Goal: Task Accomplishment & Management: Manage account settings

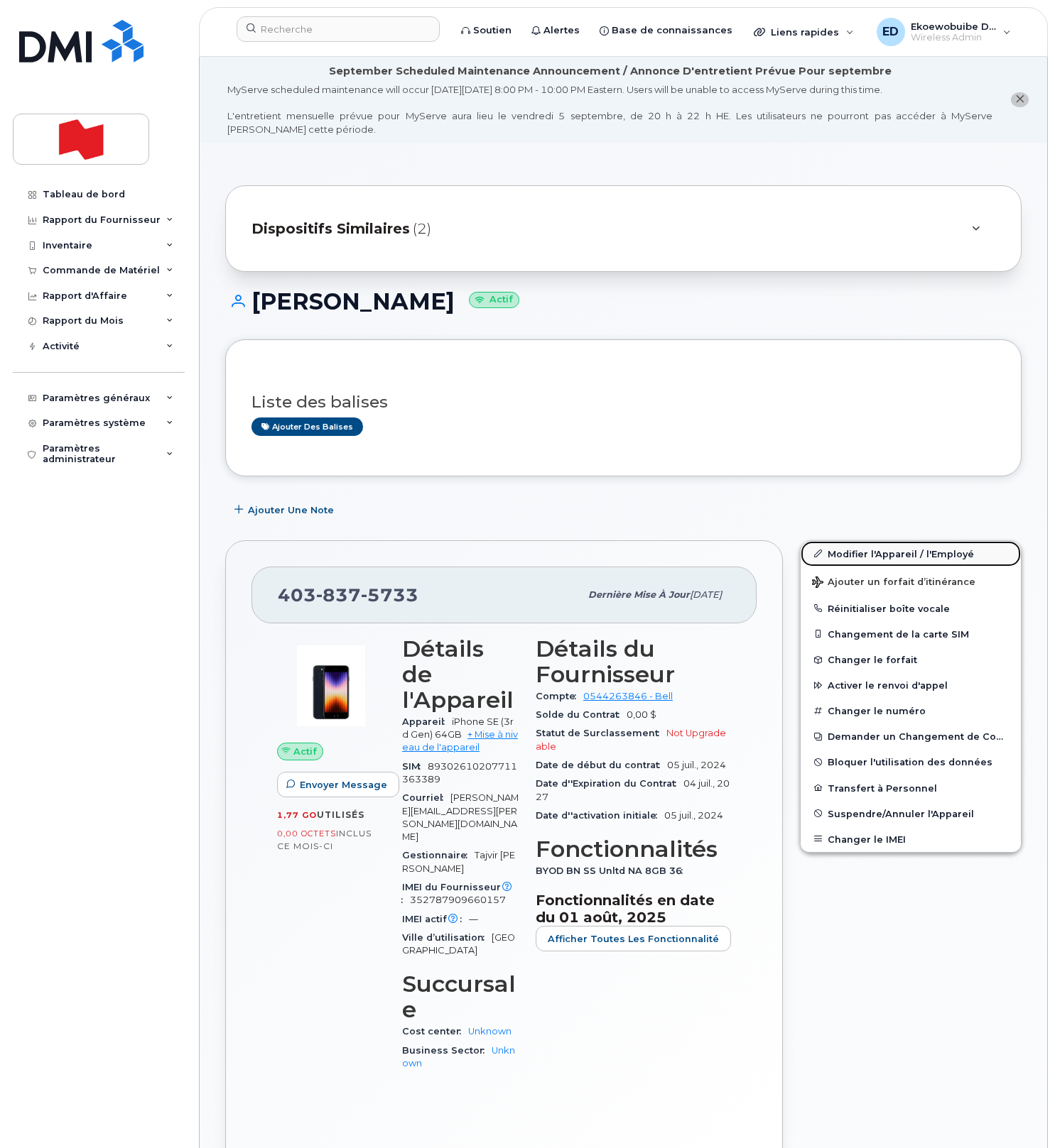
click at [841, 554] on link "Modifier l'Appareil / l'Employé" at bounding box center [910, 554] width 220 height 26
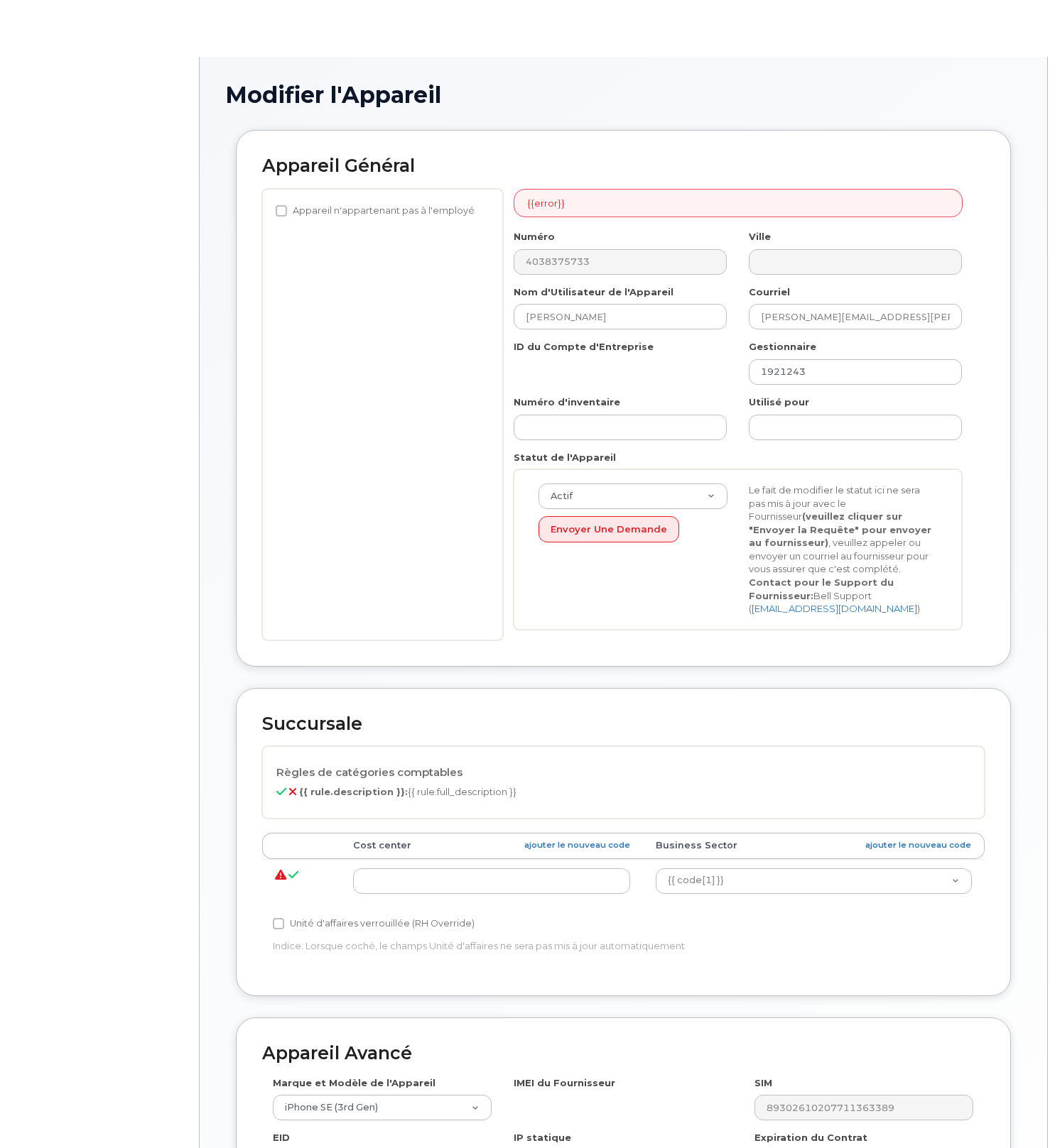
select select "22916206"
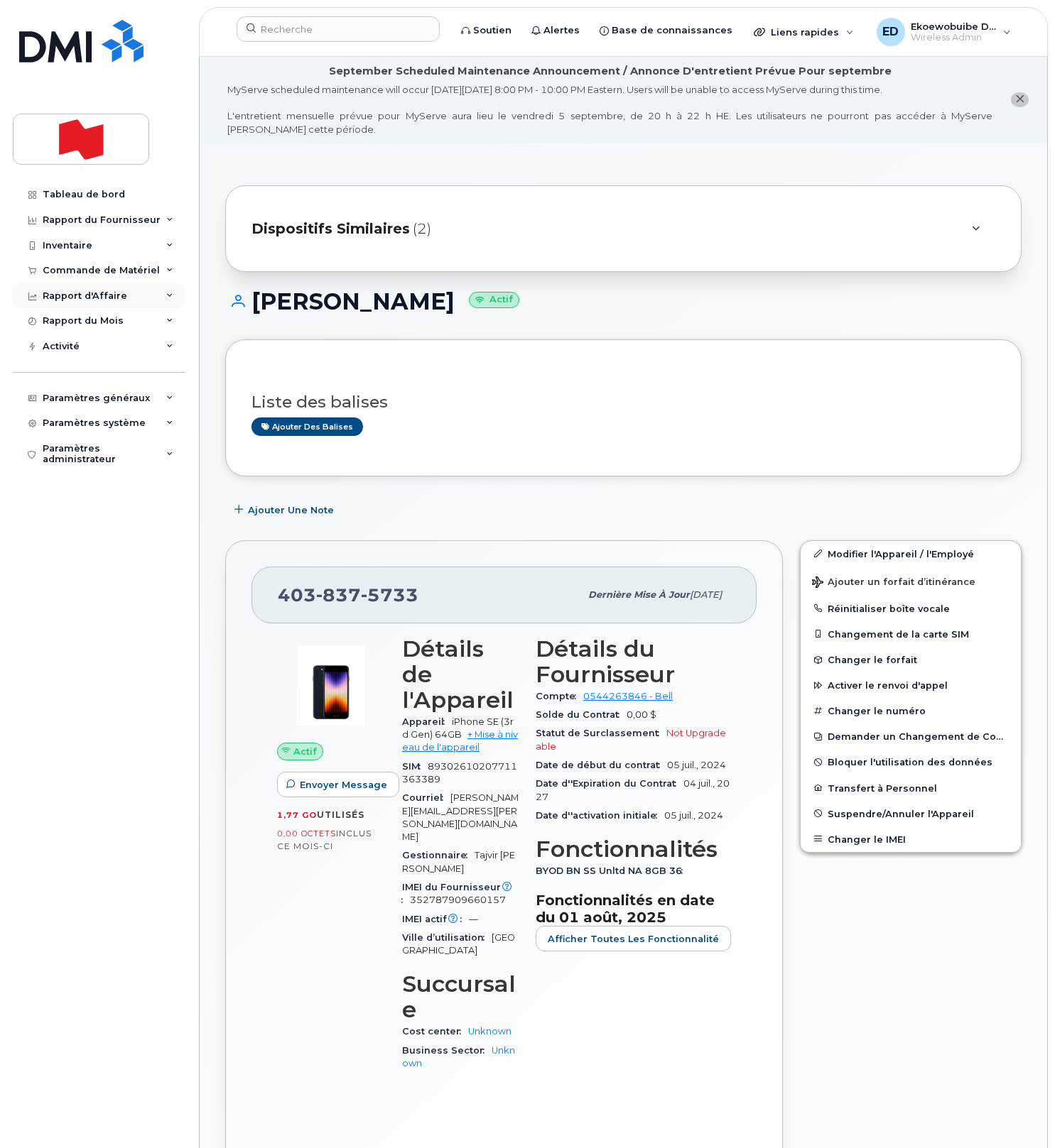
scroll to position [7, 0]
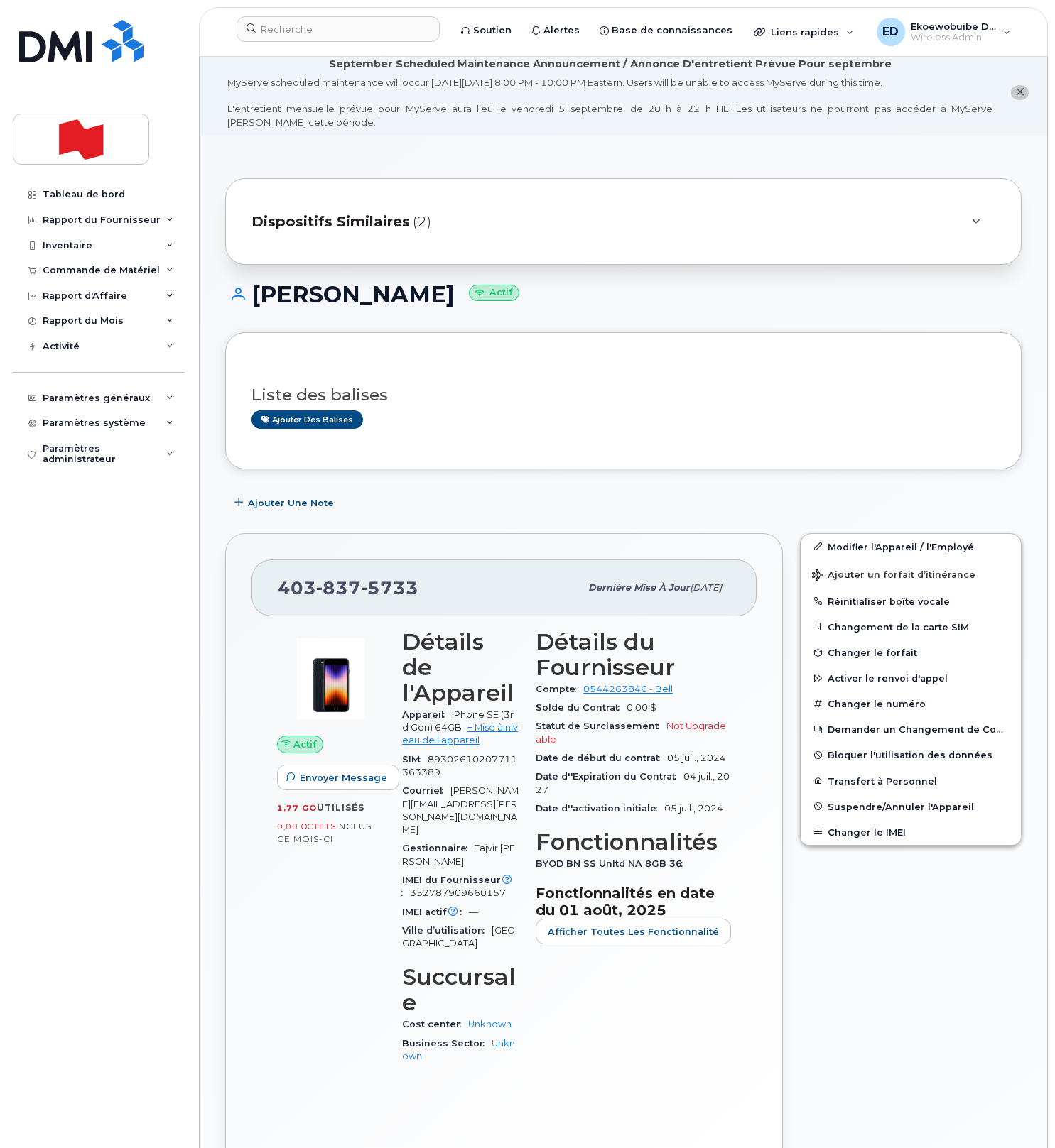
click at [615, 223] on div "Dispositifs Similaires (2)" at bounding box center [604, 222] width 704 height 34
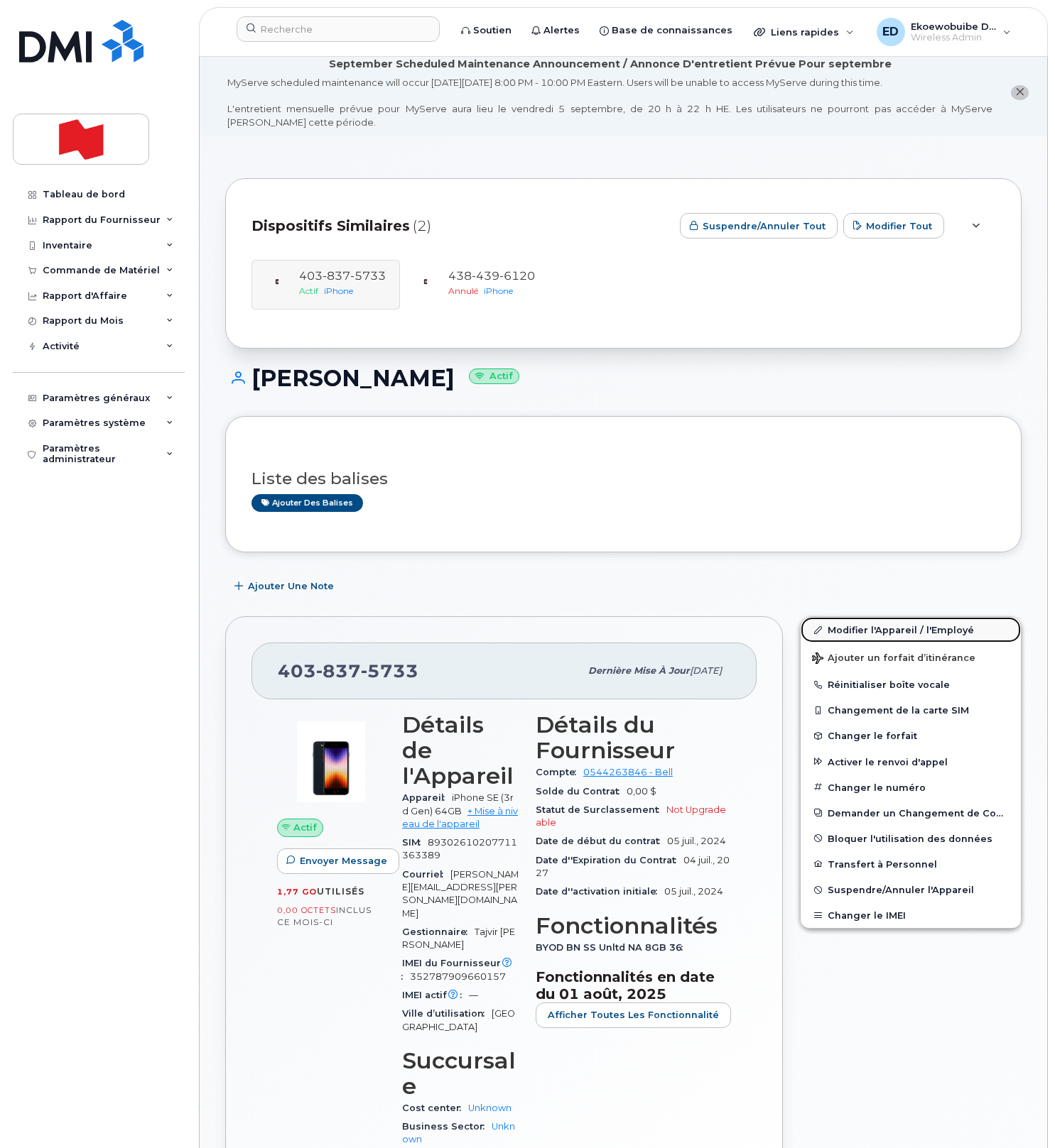
click at [839, 632] on link "Modifier l'Appareil / l'Employé" at bounding box center [910, 630] width 220 height 26
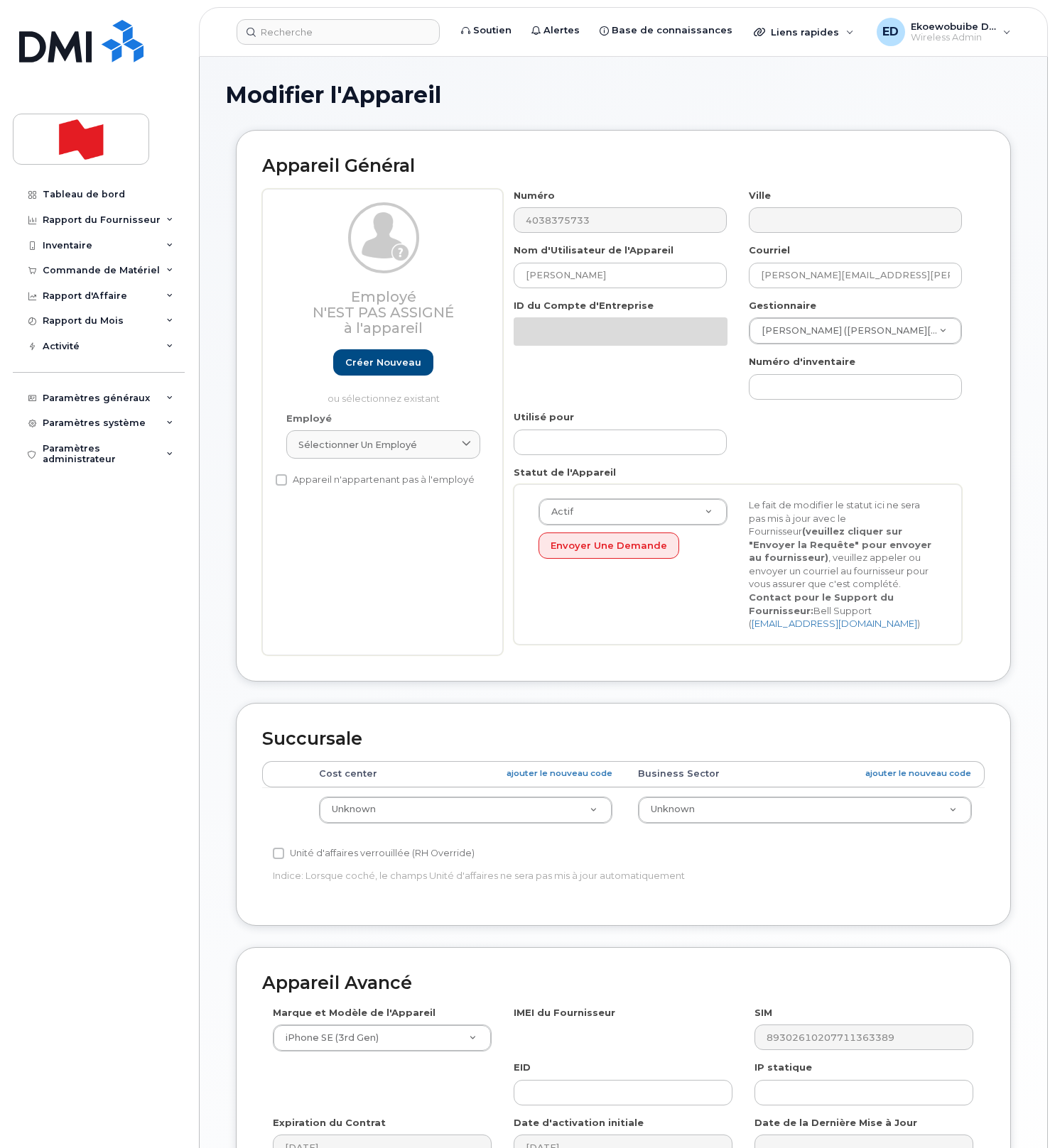
select select "22916206"
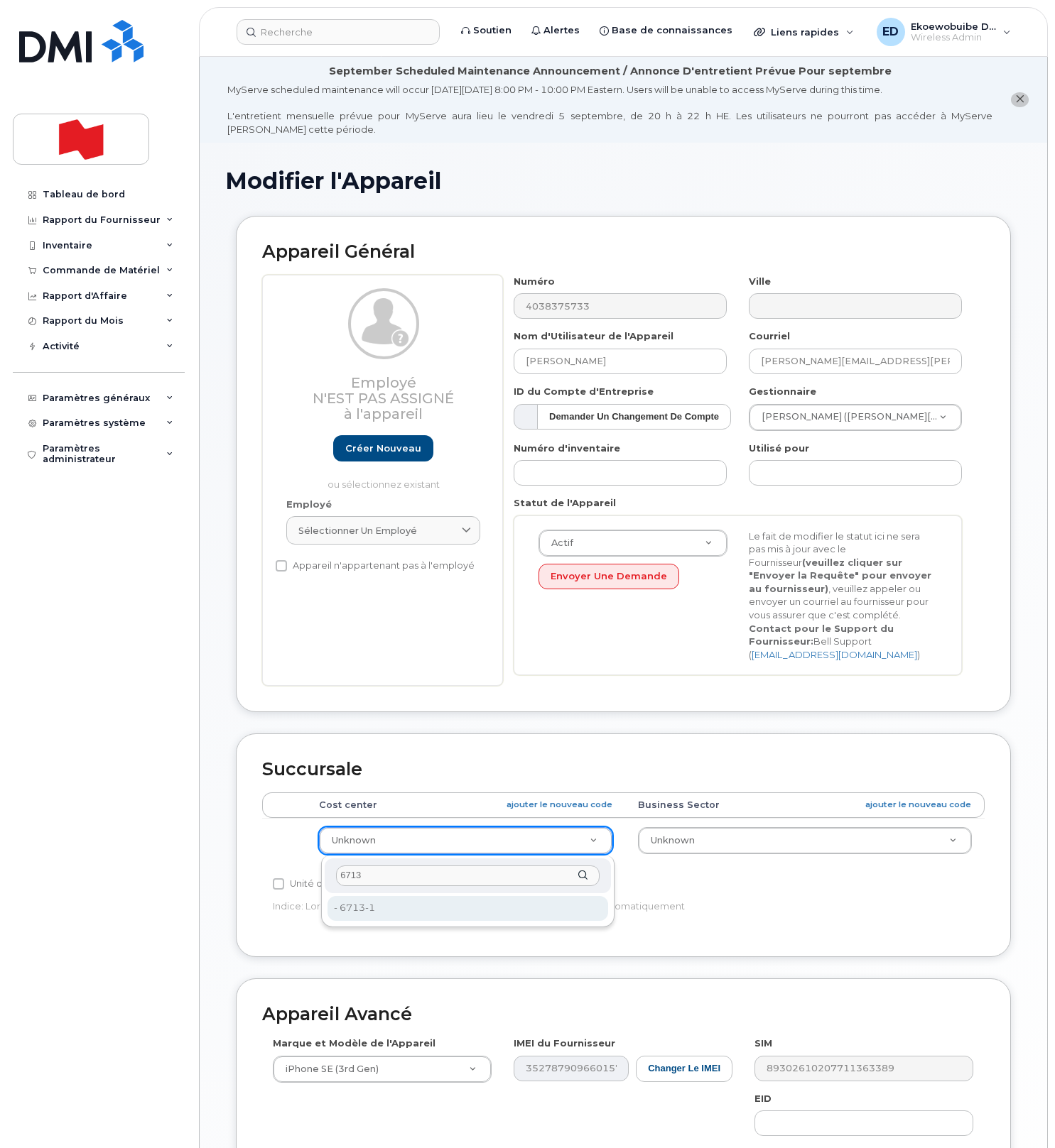
type input "6713"
type input "22916299"
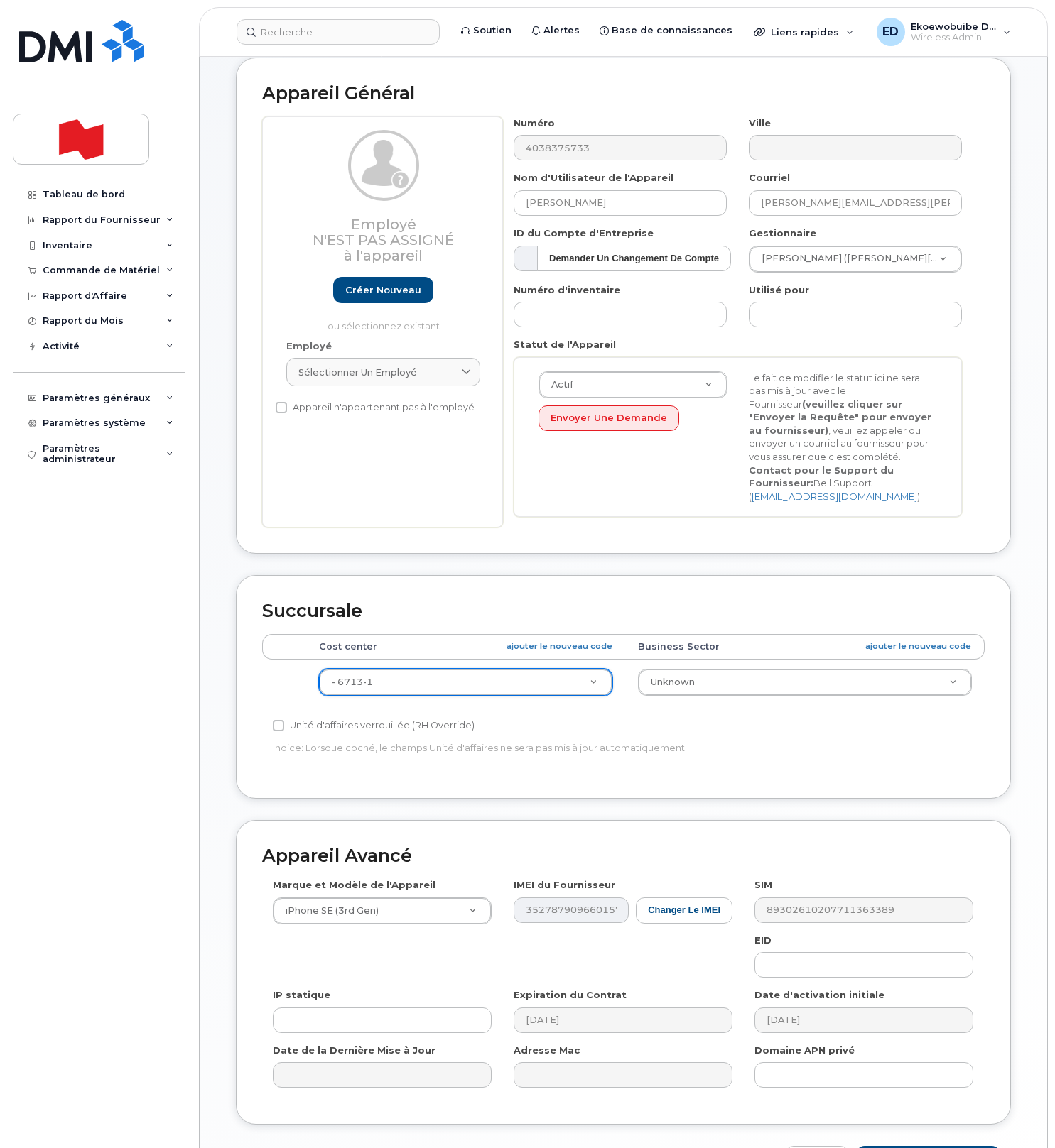
scroll to position [256, 0]
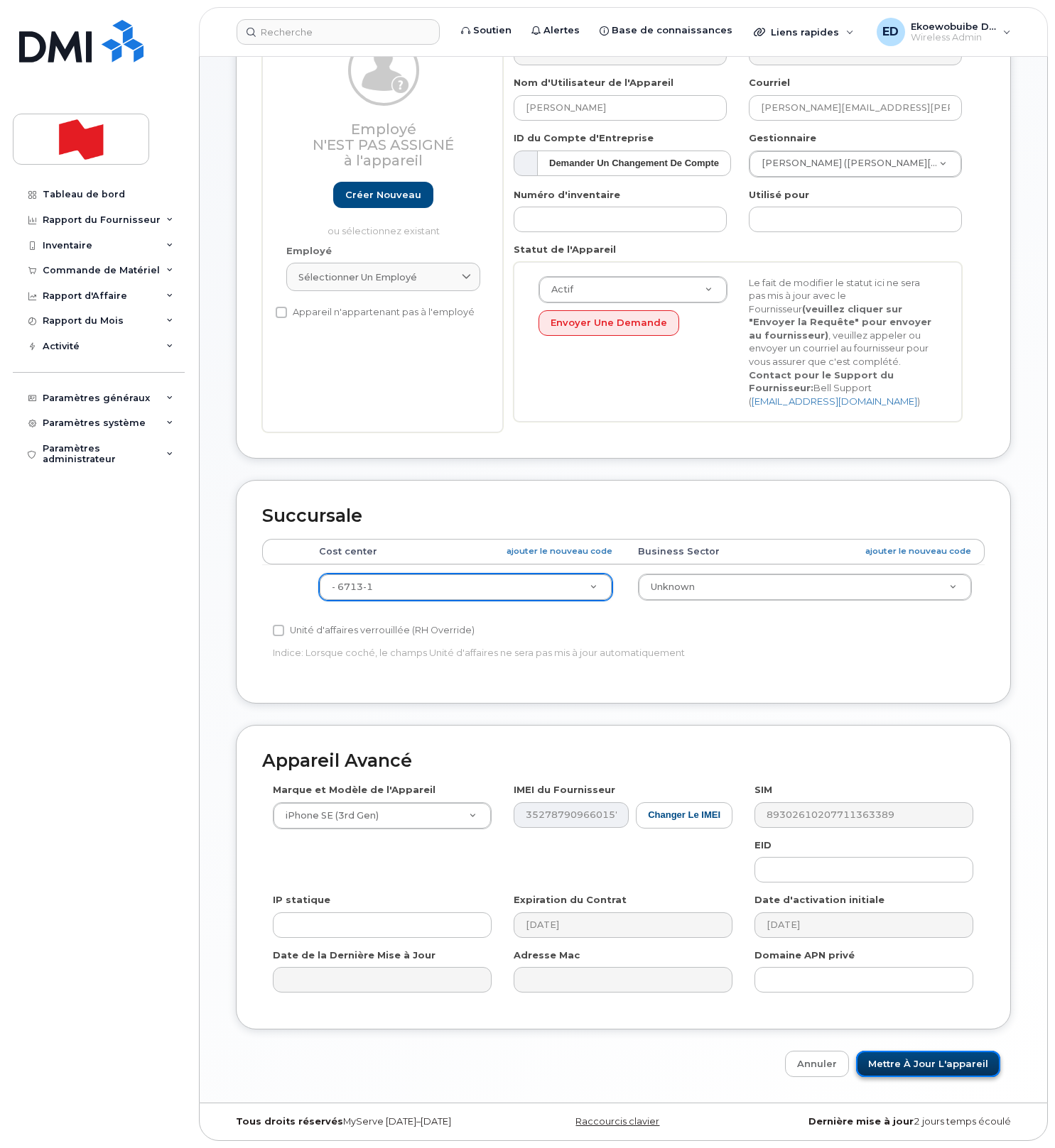
click at [884, 1058] on input "Mettre à jour l'appareil" at bounding box center [928, 1064] width 144 height 27
type input "Sauvegarde..."
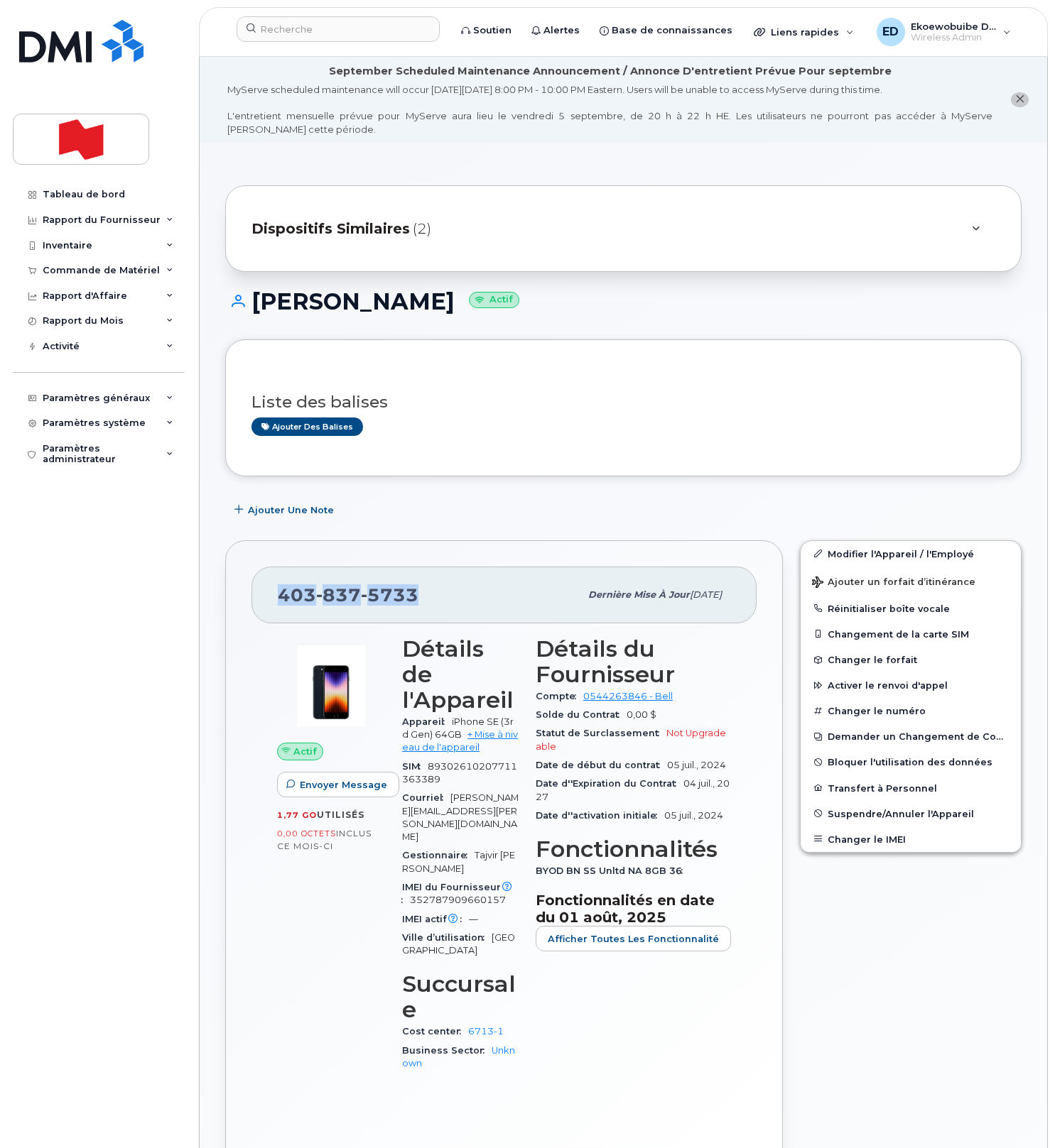
drag, startPoint x: 434, startPoint y: 605, endPoint x: 259, endPoint y: 596, distance: 175.2
click at [259, 596] on div "403 837 5733 Dernière mise à jour 04 sept., 2025" at bounding box center [504, 595] width 505 height 57
copy span "403 837 5733"
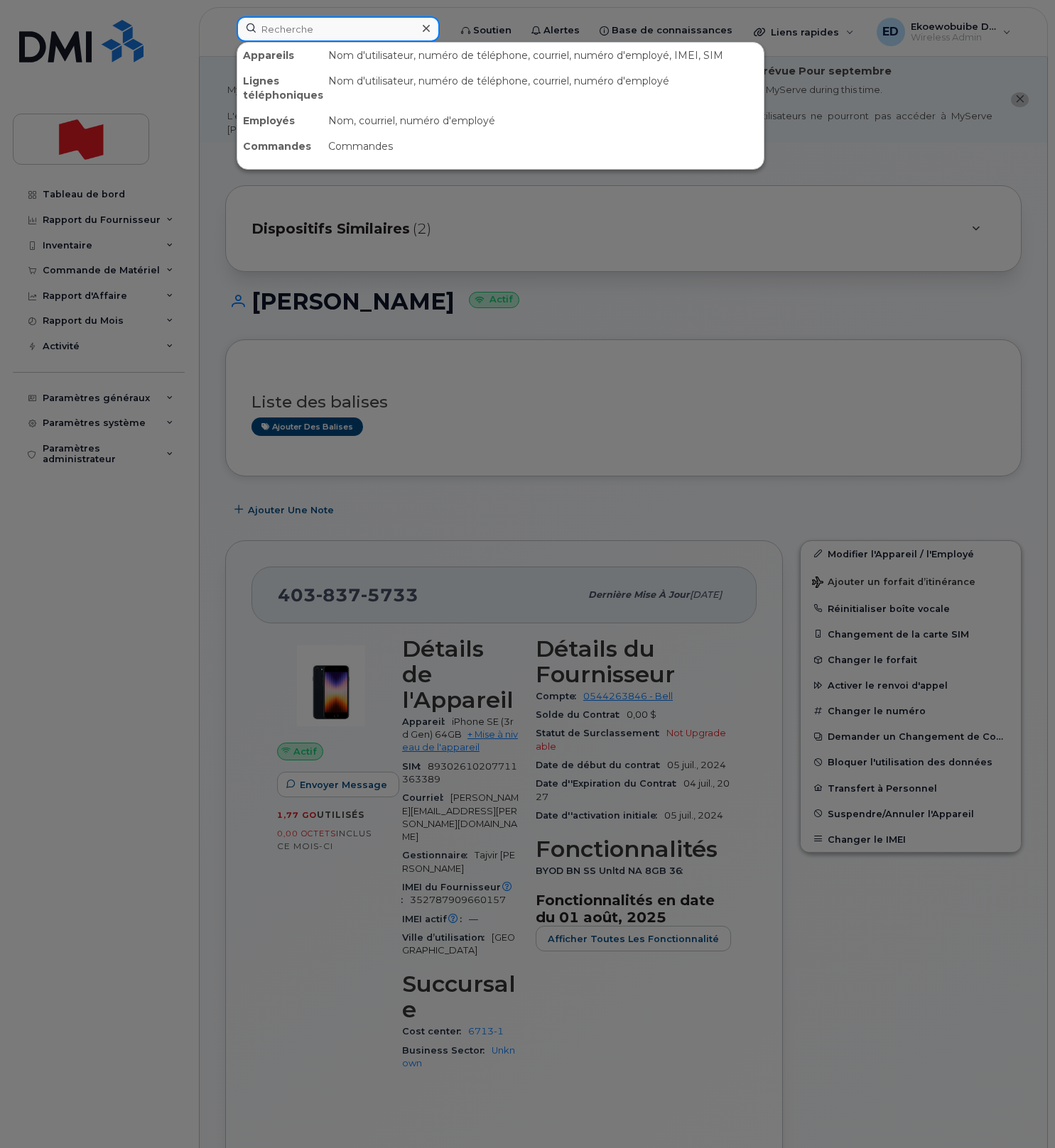
click at [343, 33] on input at bounding box center [339, 29] width 203 height 26
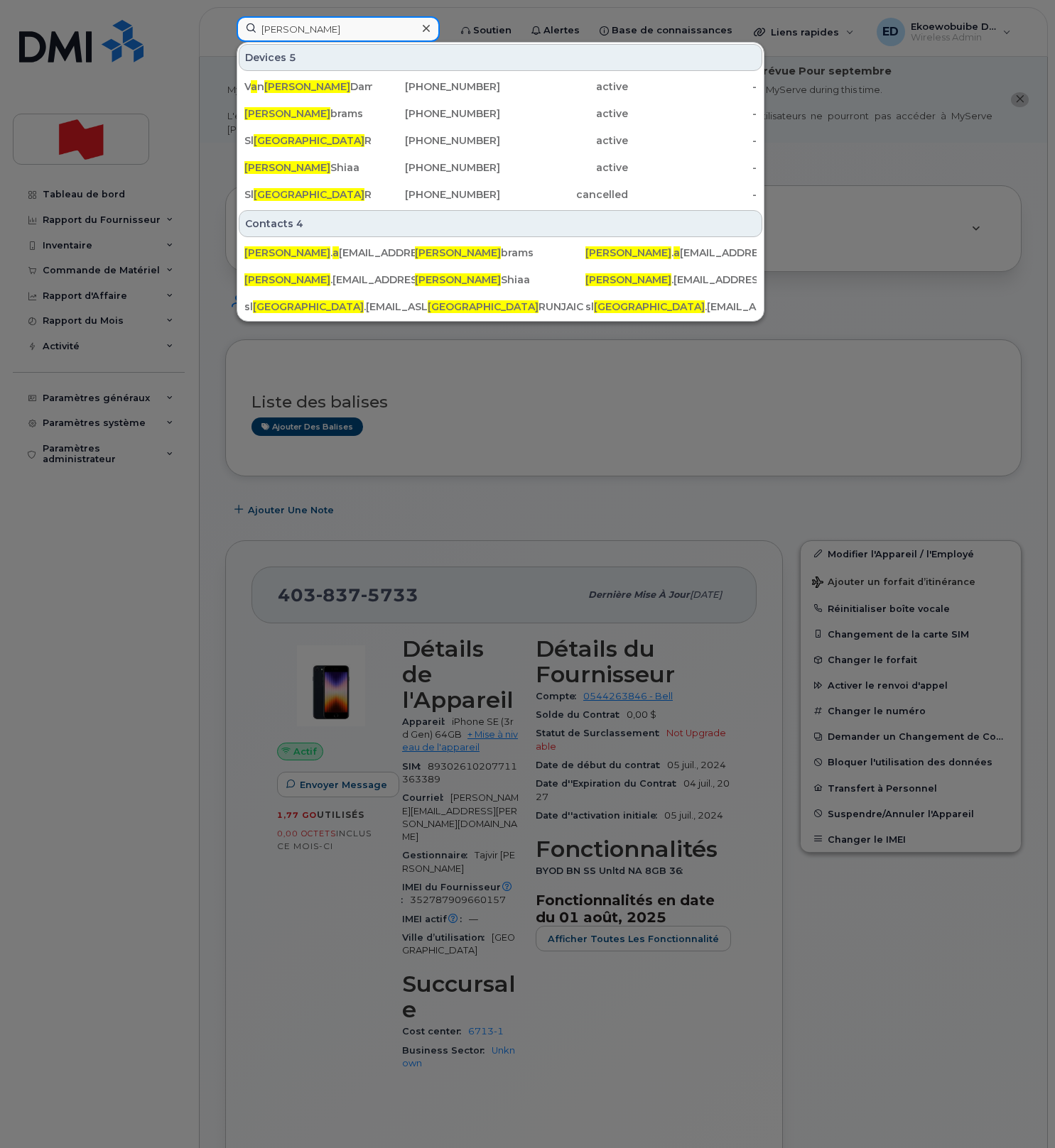
type input "dana ad"
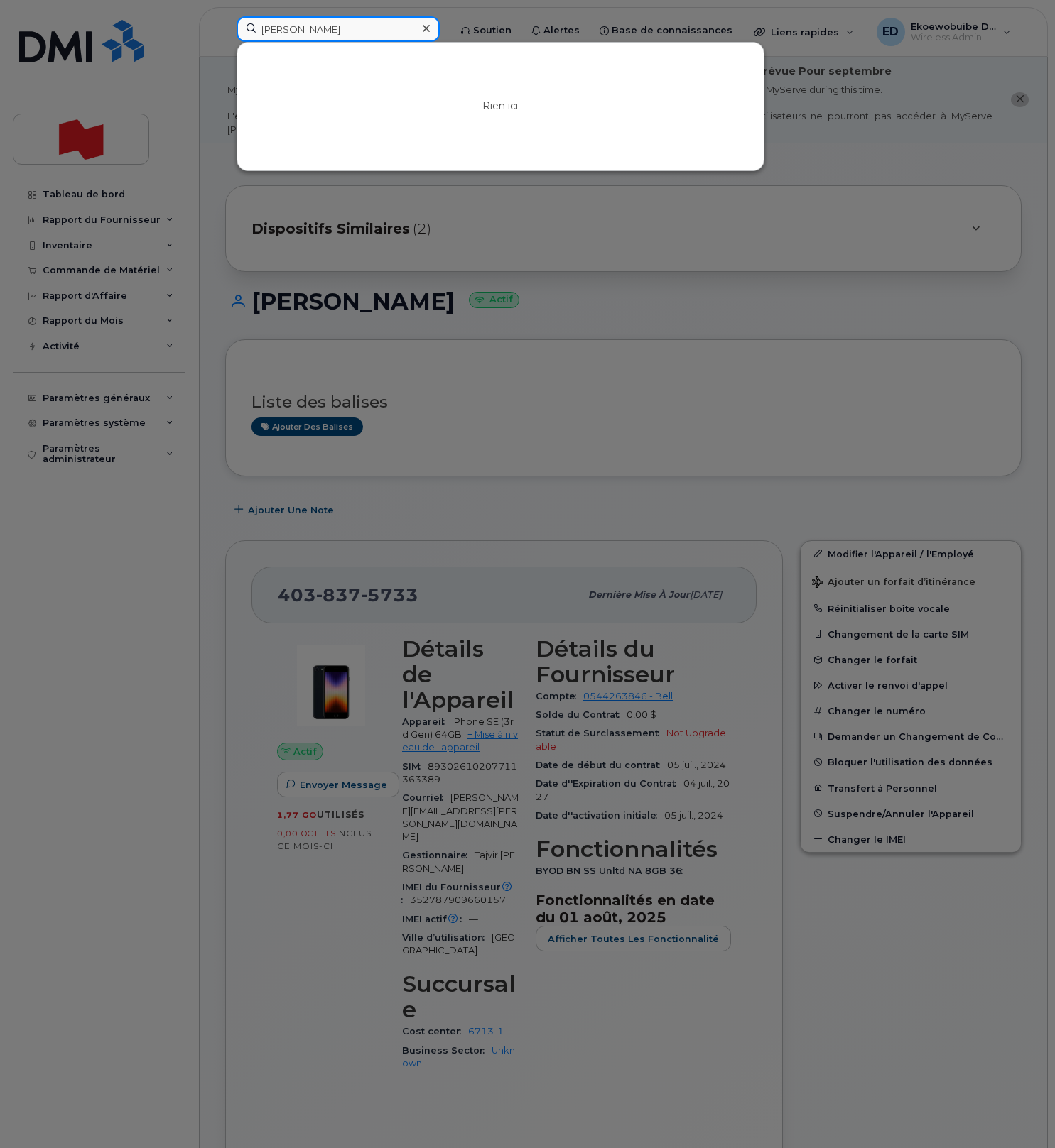
drag, startPoint x: 325, startPoint y: 35, endPoint x: 202, endPoint y: 28, distance: 123.2
click at [225, 28] on div "dana ad Rien ici" at bounding box center [338, 31] width 226 height 31
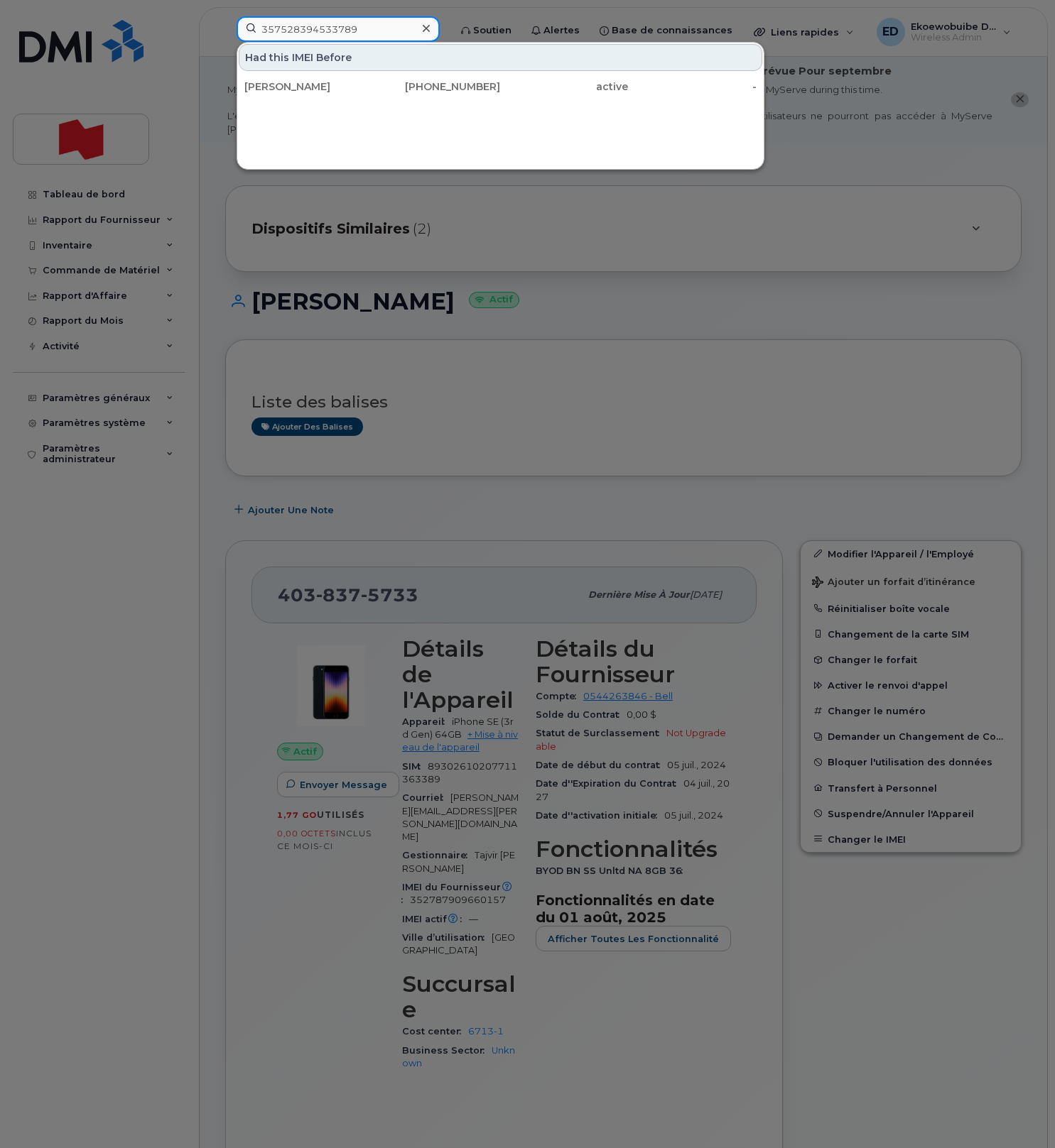
click at [330, 35] on input "357528394533789" at bounding box center [339, 29] width 203 height 26
type input "357528394533789"
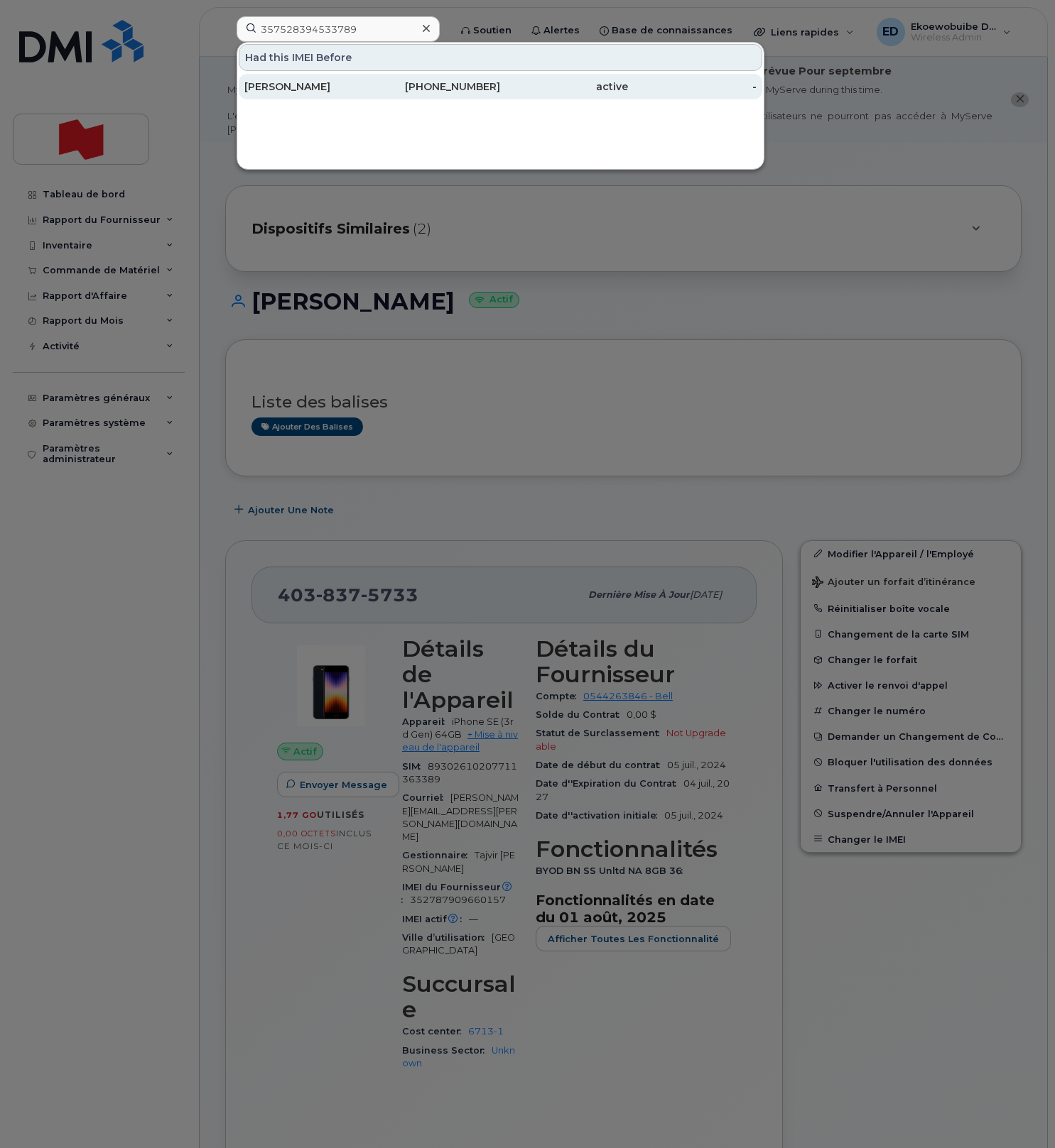
click at [301, 89] on div "[PERSON_NAME]" at bounding box center [308, 87] width 128 height 15
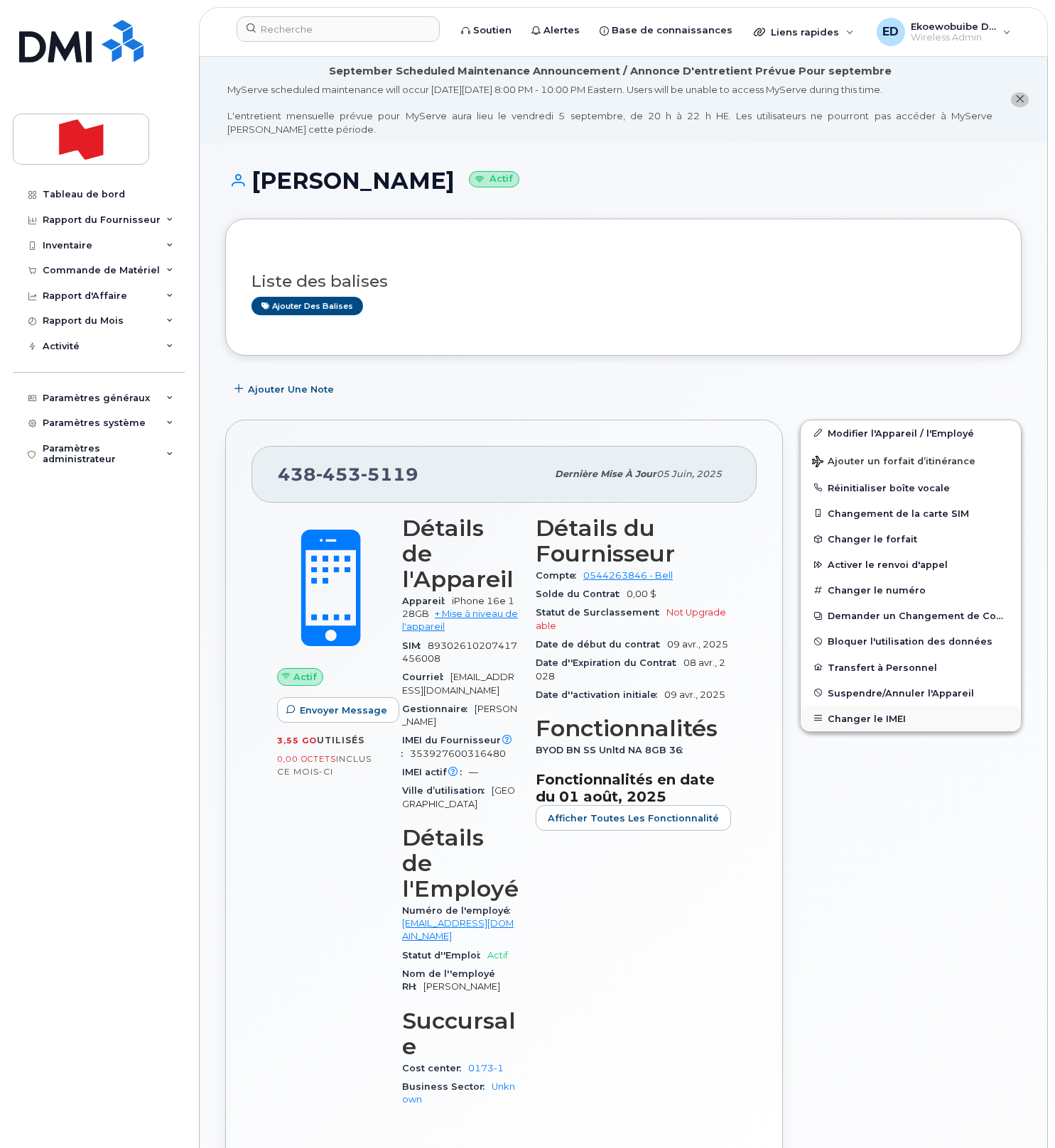
click at [856, 720] on button "Changer le IMEI" at bounding box center [910, 719] width 220 height 26
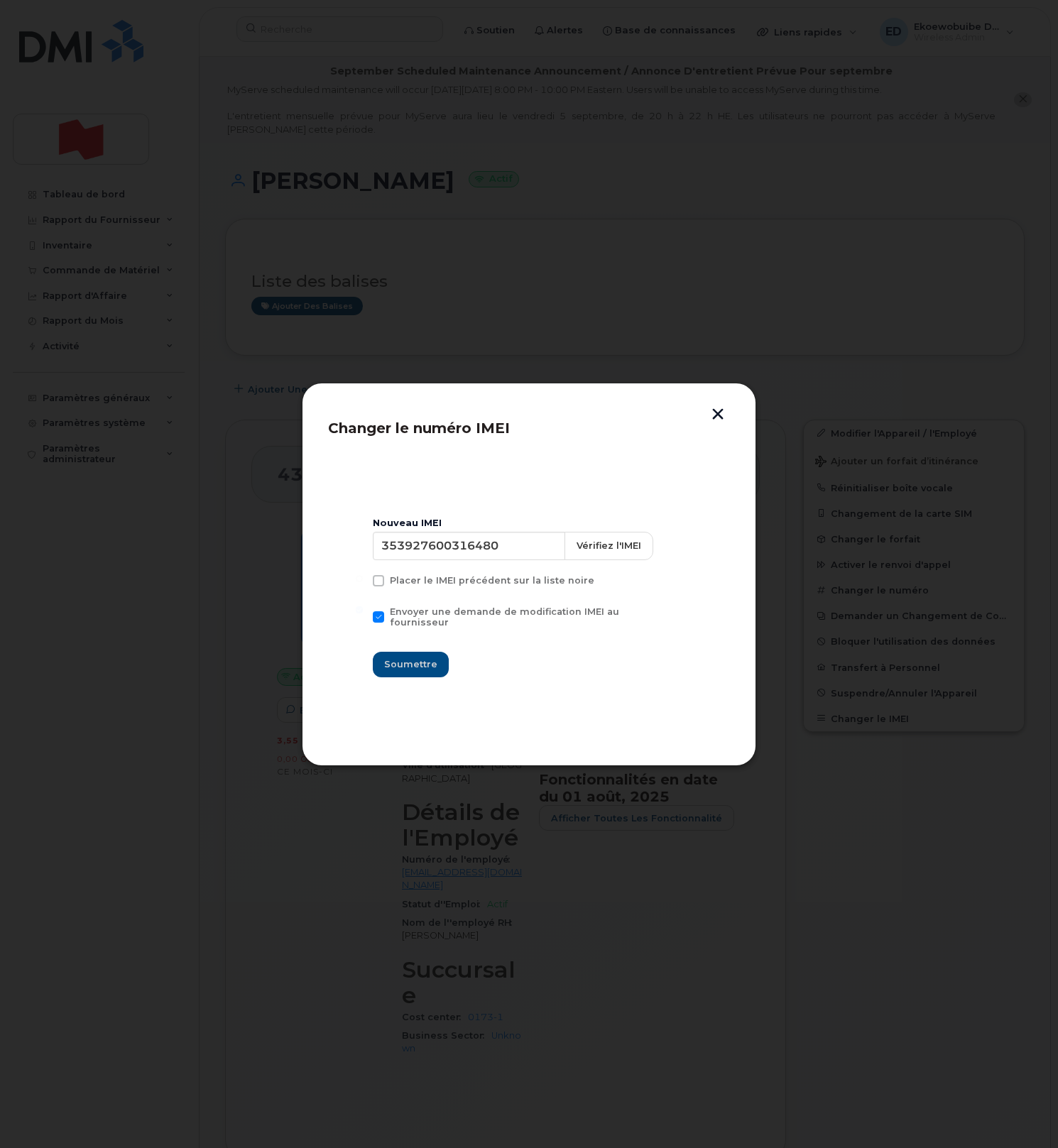
click at [712, 417] on button "button" at bounding box center [718, 416] width 21 height 15
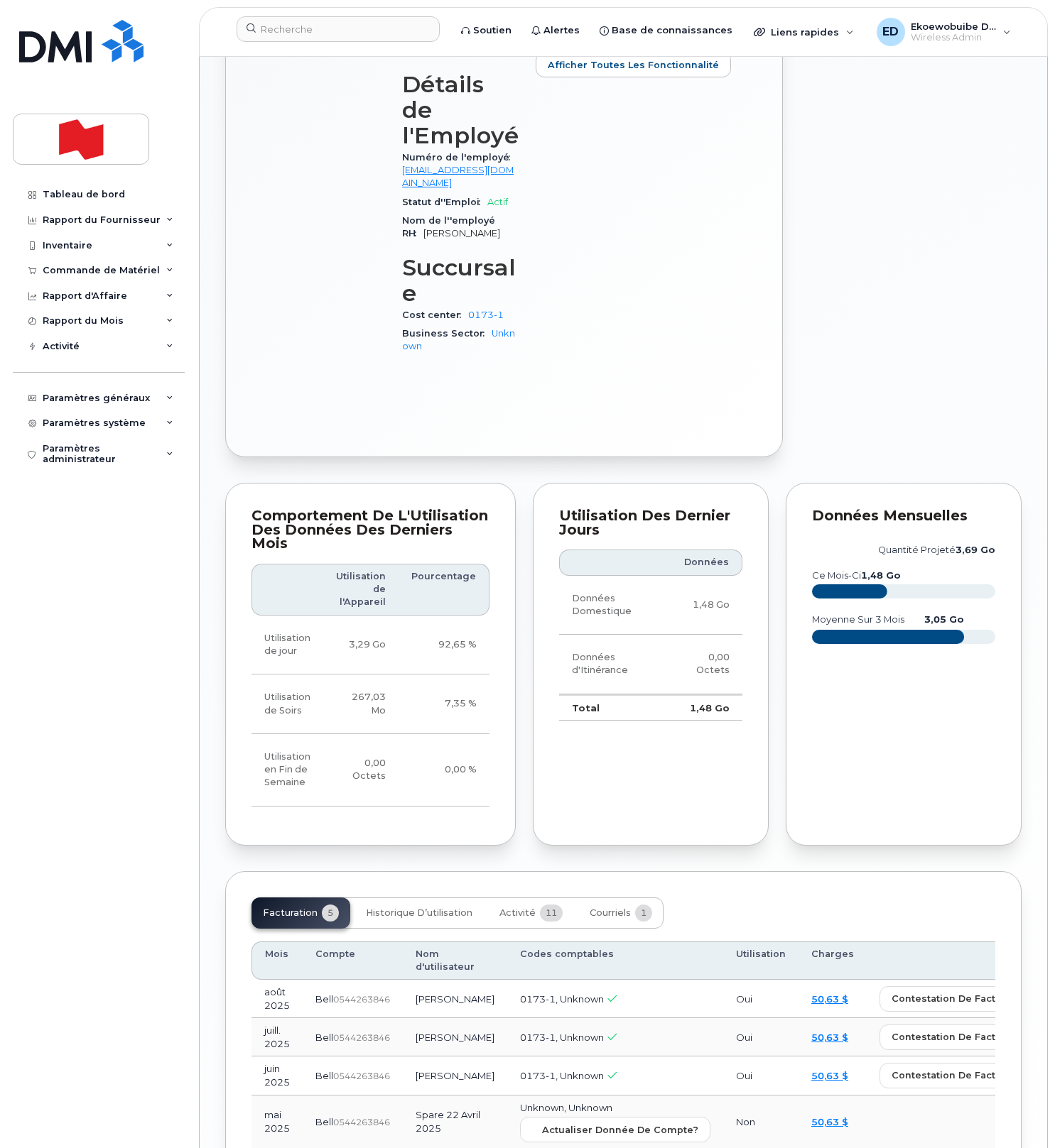
scroll to position [758, 0]
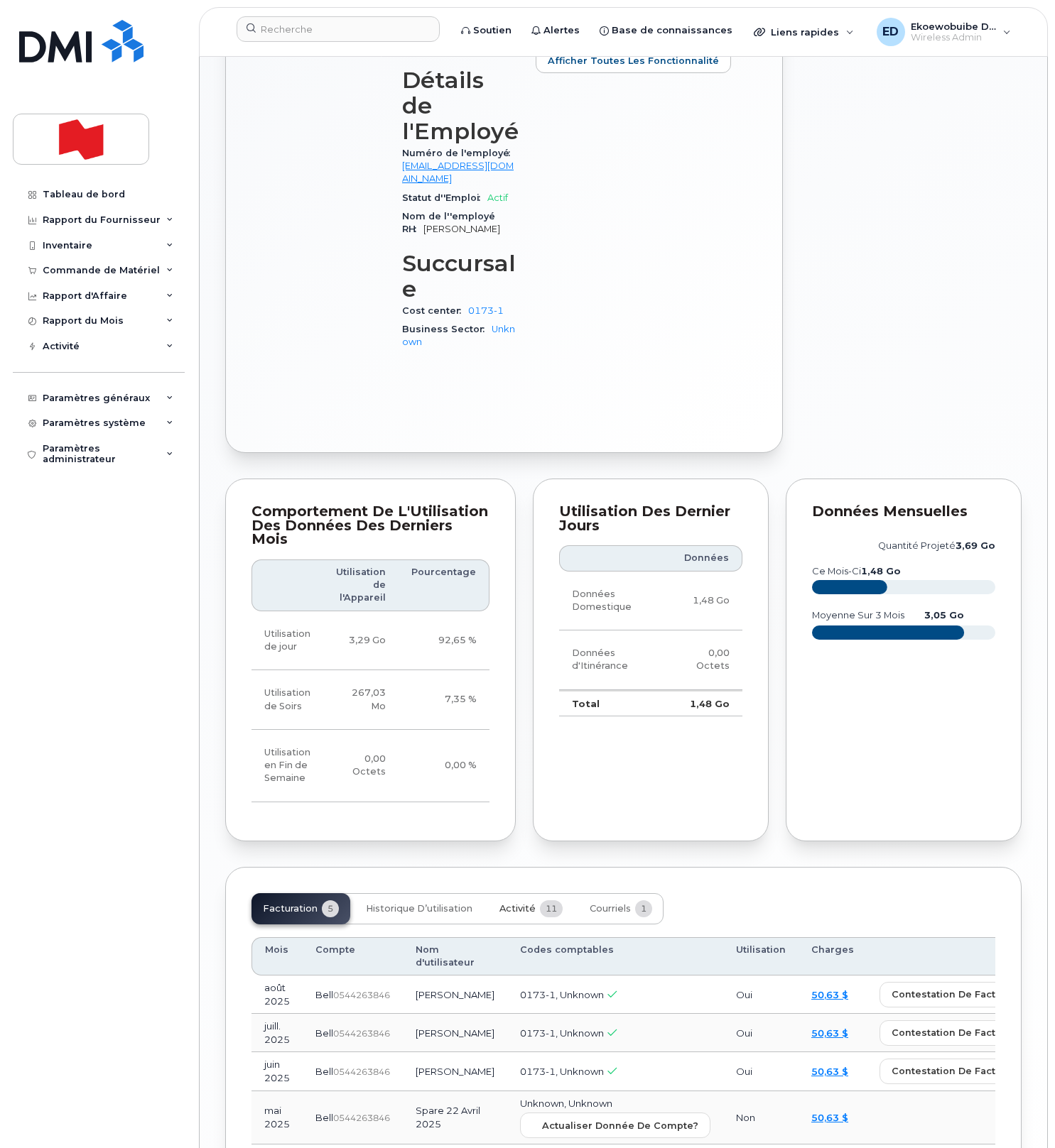
click at [519, 903] on span "Activité" at bounding box center [517, 909] width 36 height 11
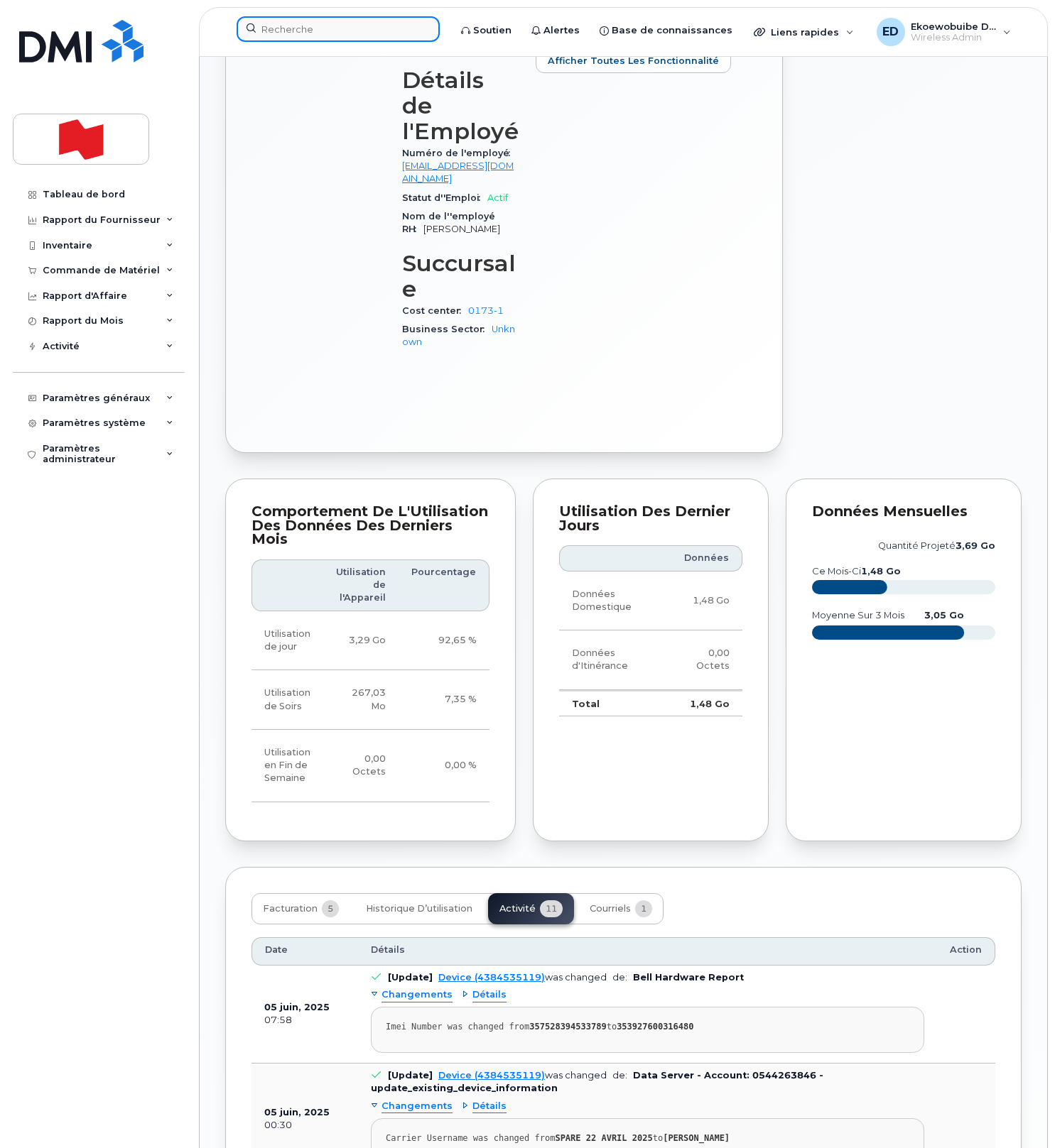
click at [315, 31] on input at bounding box center [339, 29] width 203 height 26
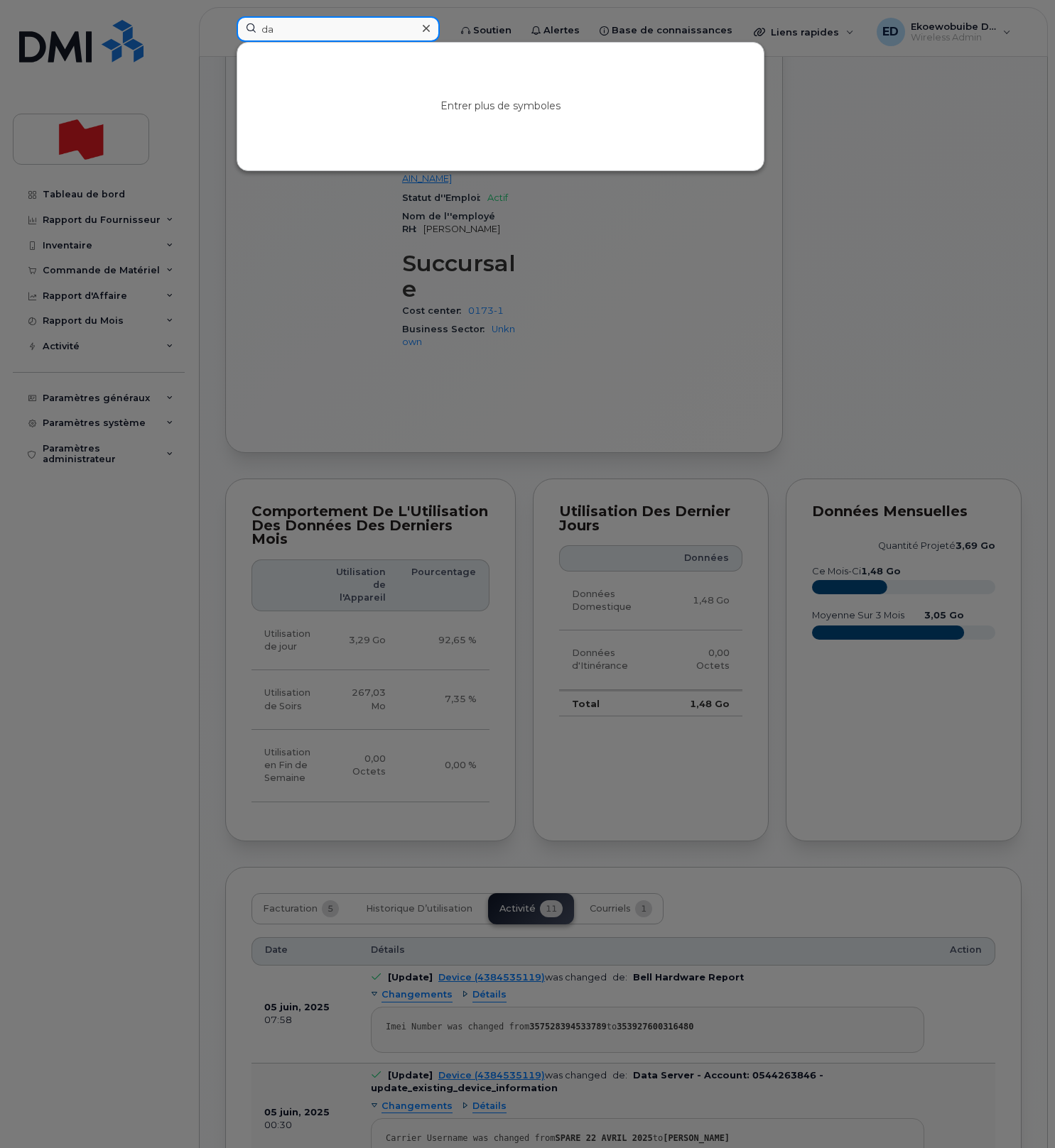
type input "d"
click at [326, 276] on div at bounding box center [527, 574] width 1055 height 1148
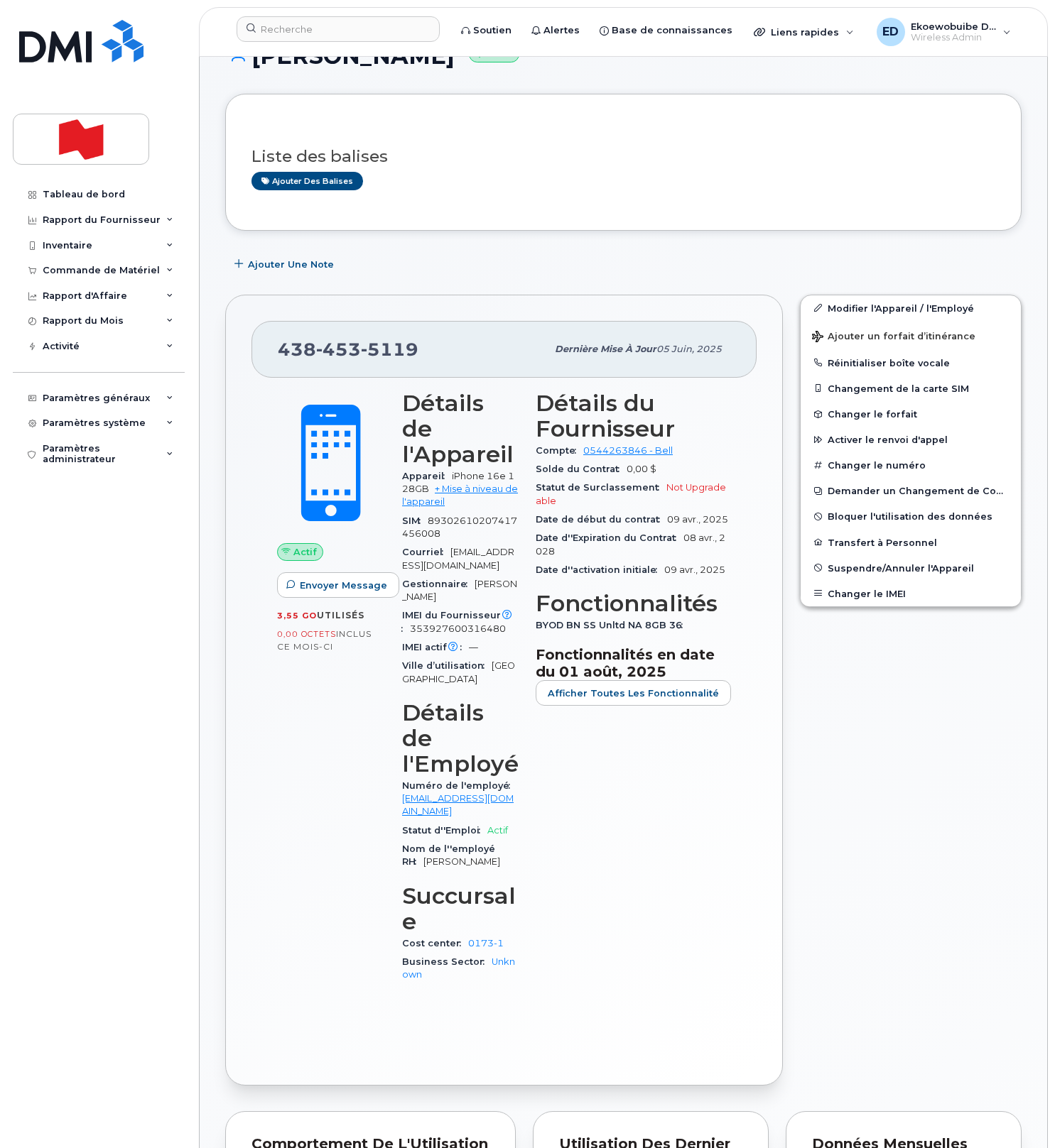
scroll to position [0, 0]
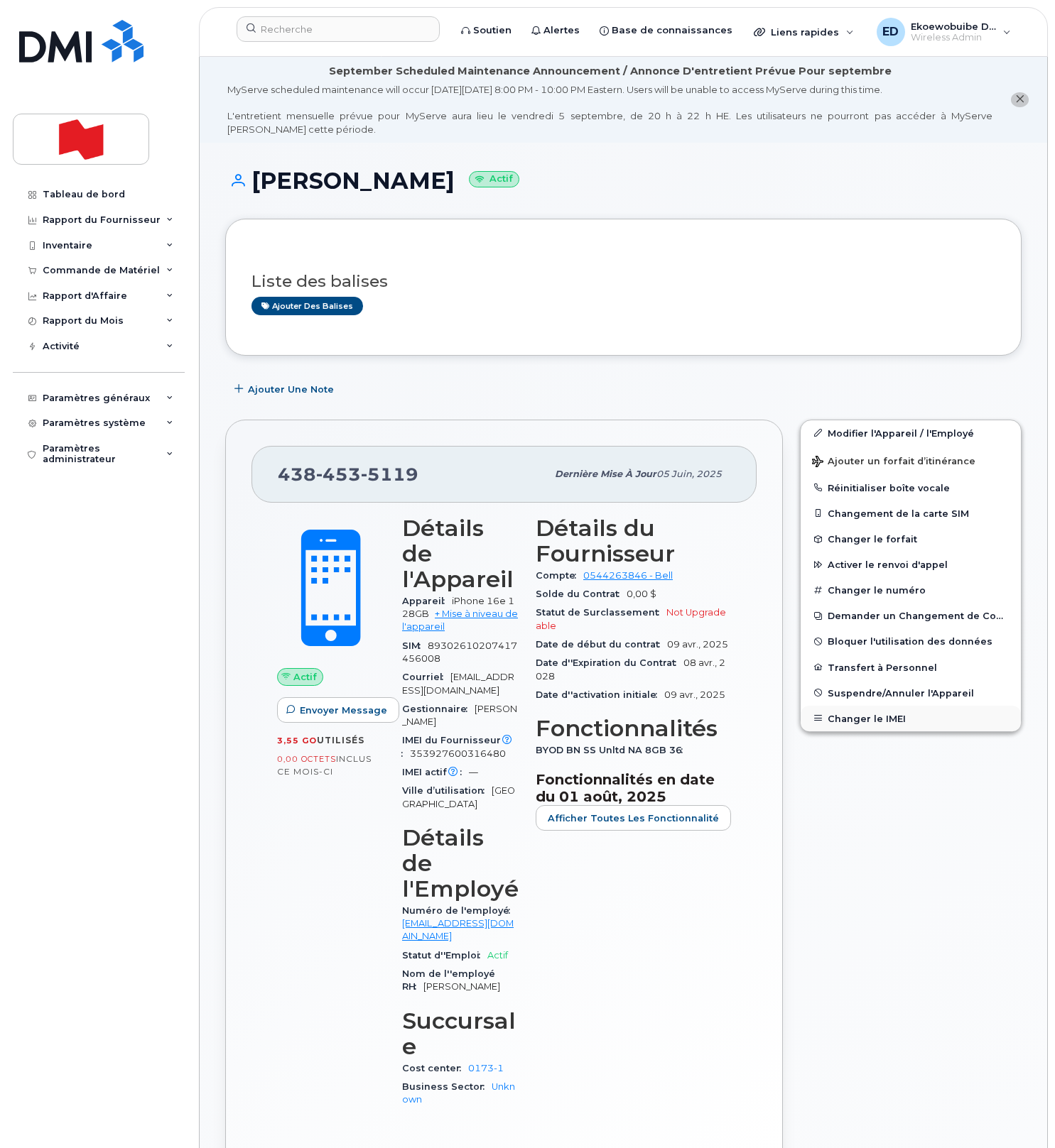
click at [847, 722] on button "Changer le IMEI" at bounding box center [910, 719] width 220 height 26
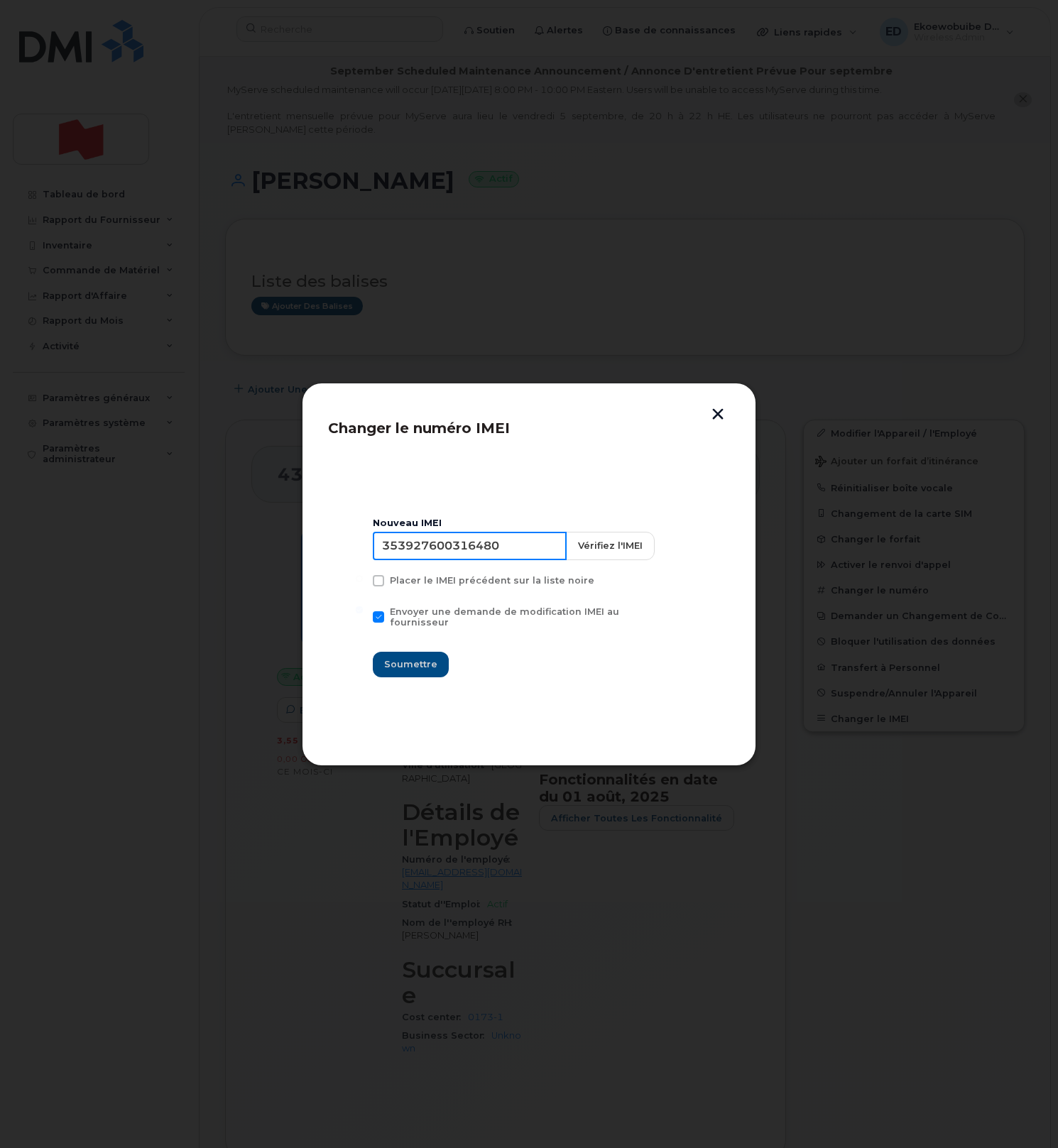
click at [486, 557] on input "353927600316480" at bounding box center [470, 545] width 194 height 28
click at [721, 420] on button "button" at bounding box center [718, 416] width 21 height 15
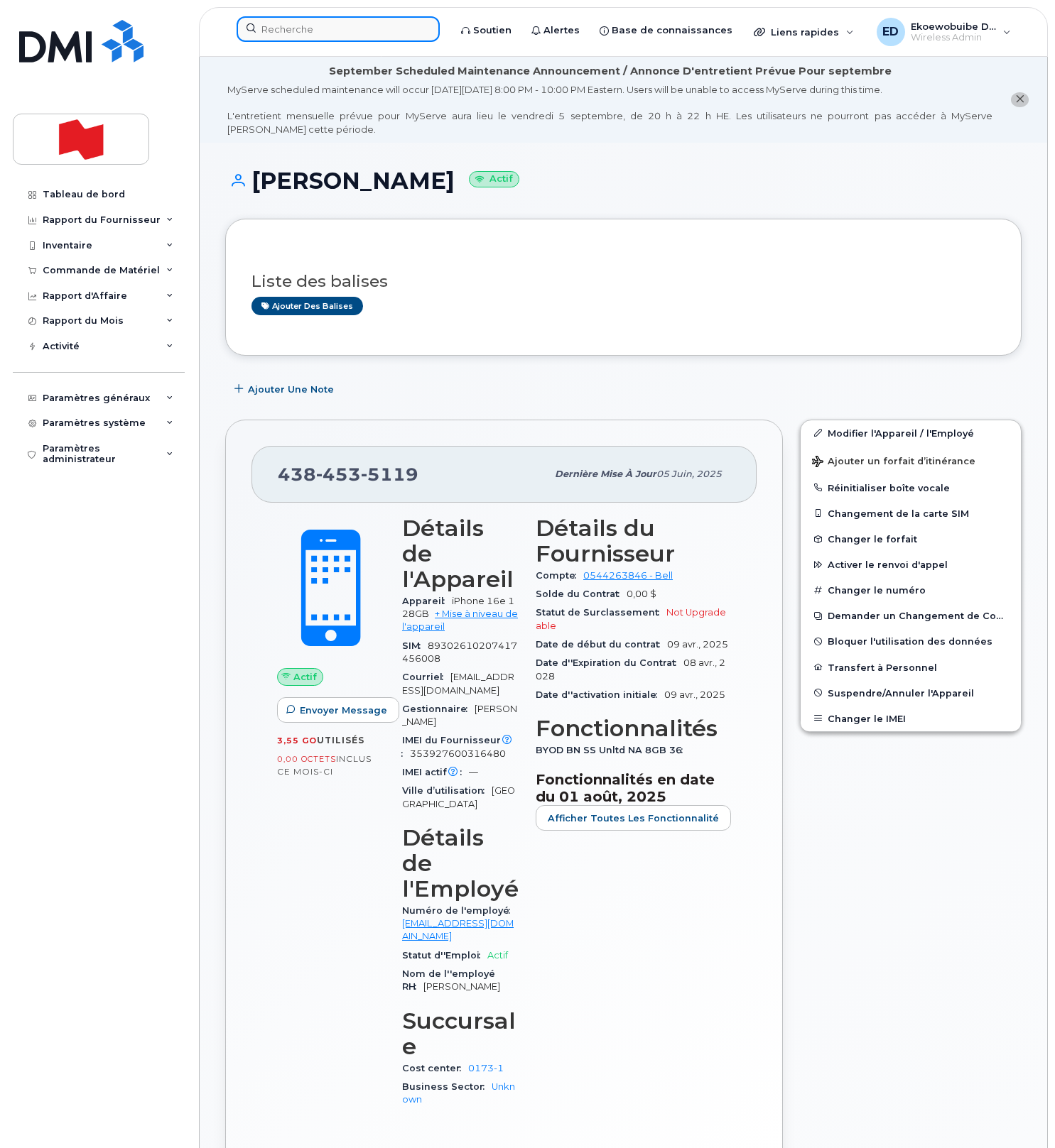
click at [309, 35] on input at bounding box center [339, 29] width 203 height 26
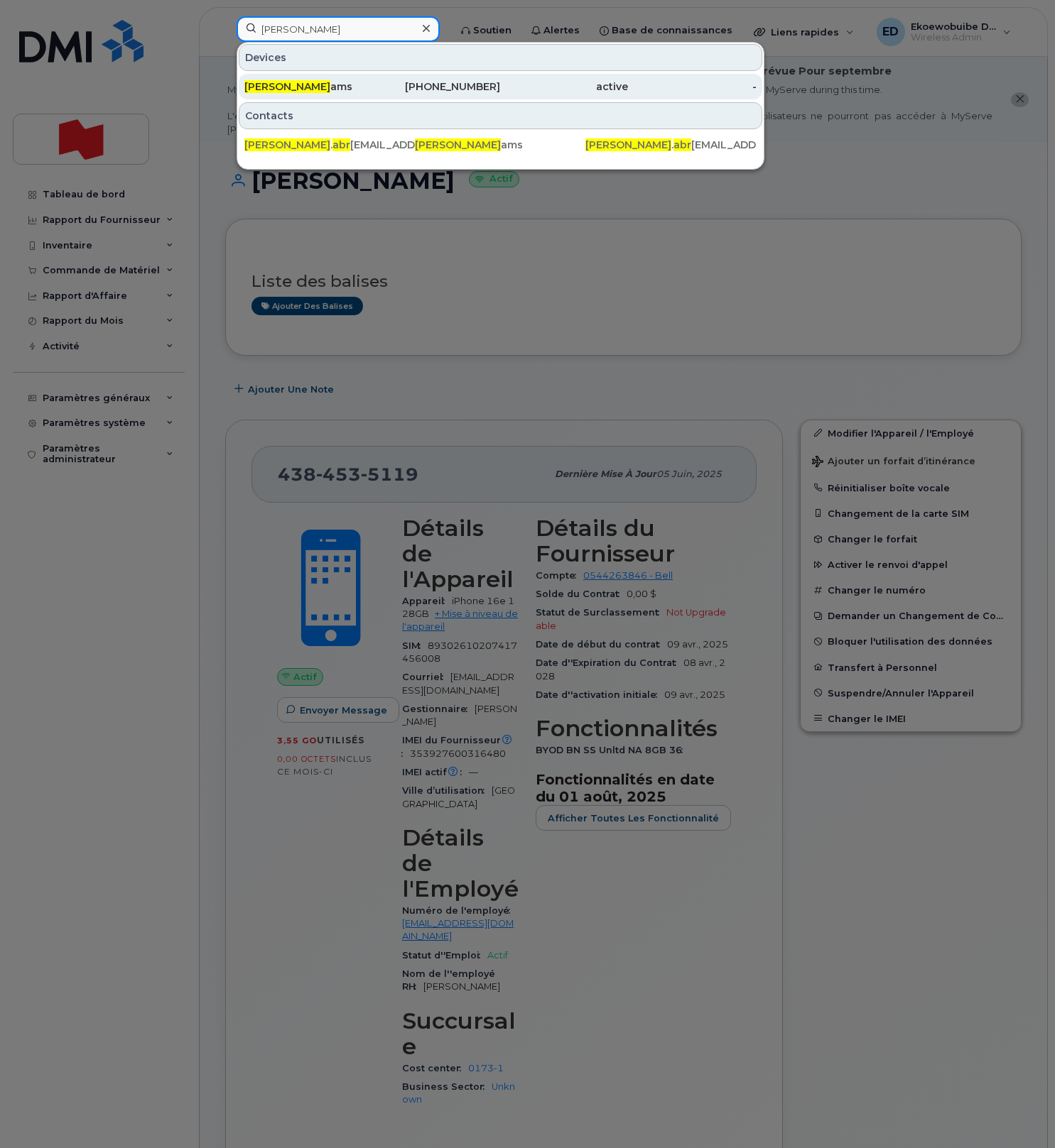
type input "dana abr"
click at [280, 85] on span "Dana Abr" at bounding box center [287, 87] width 86 height 13
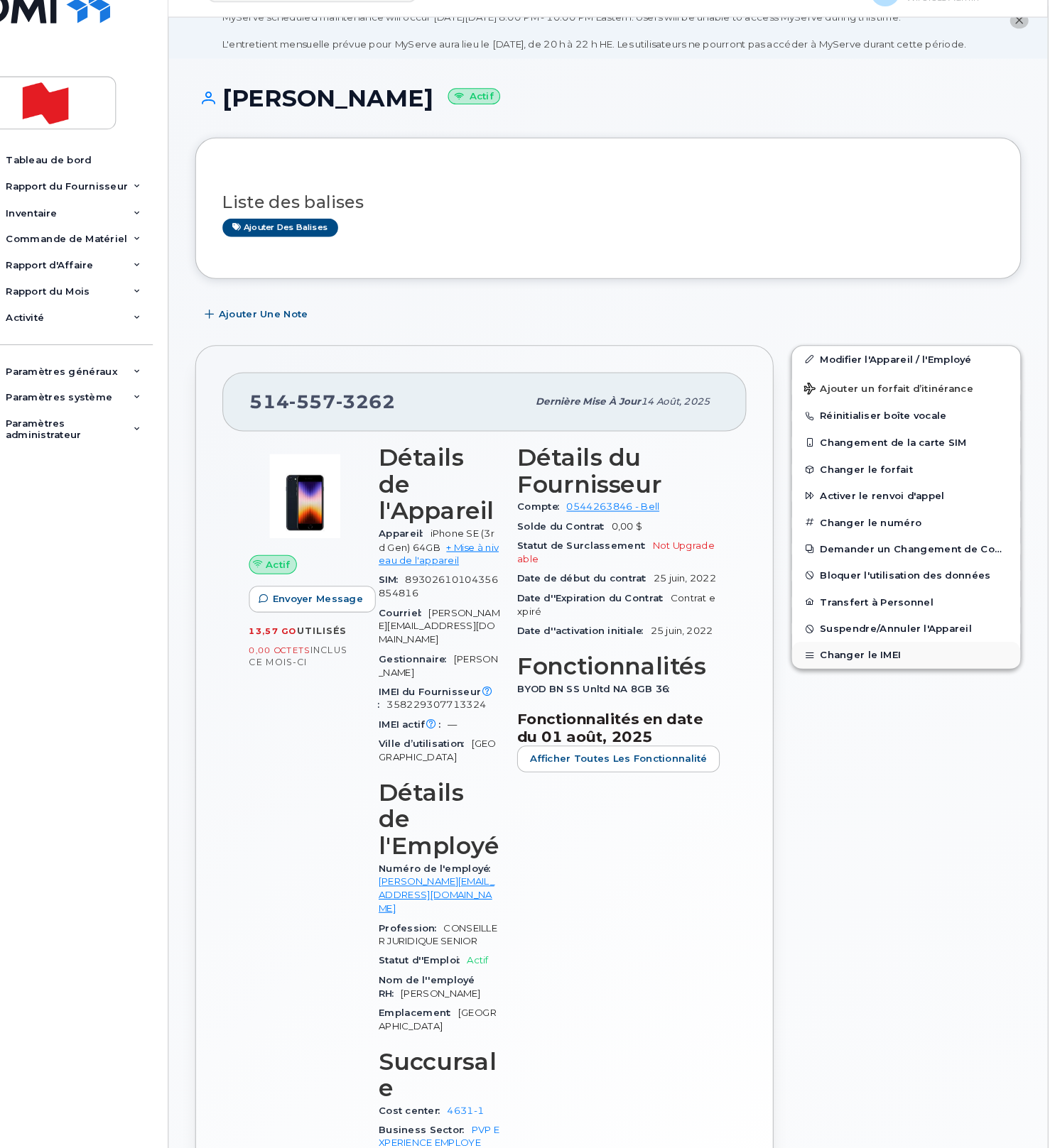
scroll to position [50, 0]
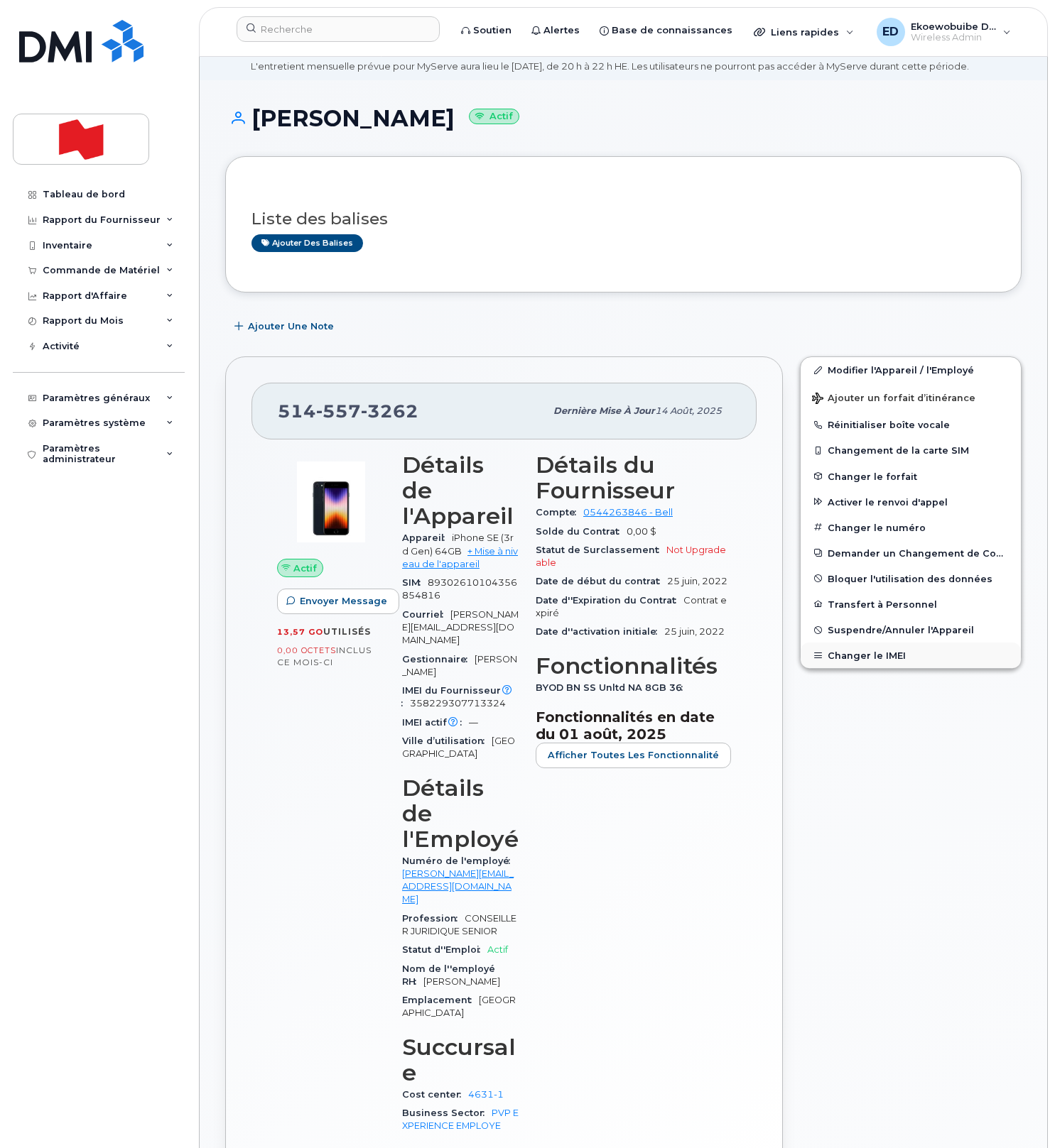
click at [887, 666] on button "Changer le IMEI" at bounding box center [910, 656] width 220 height 26
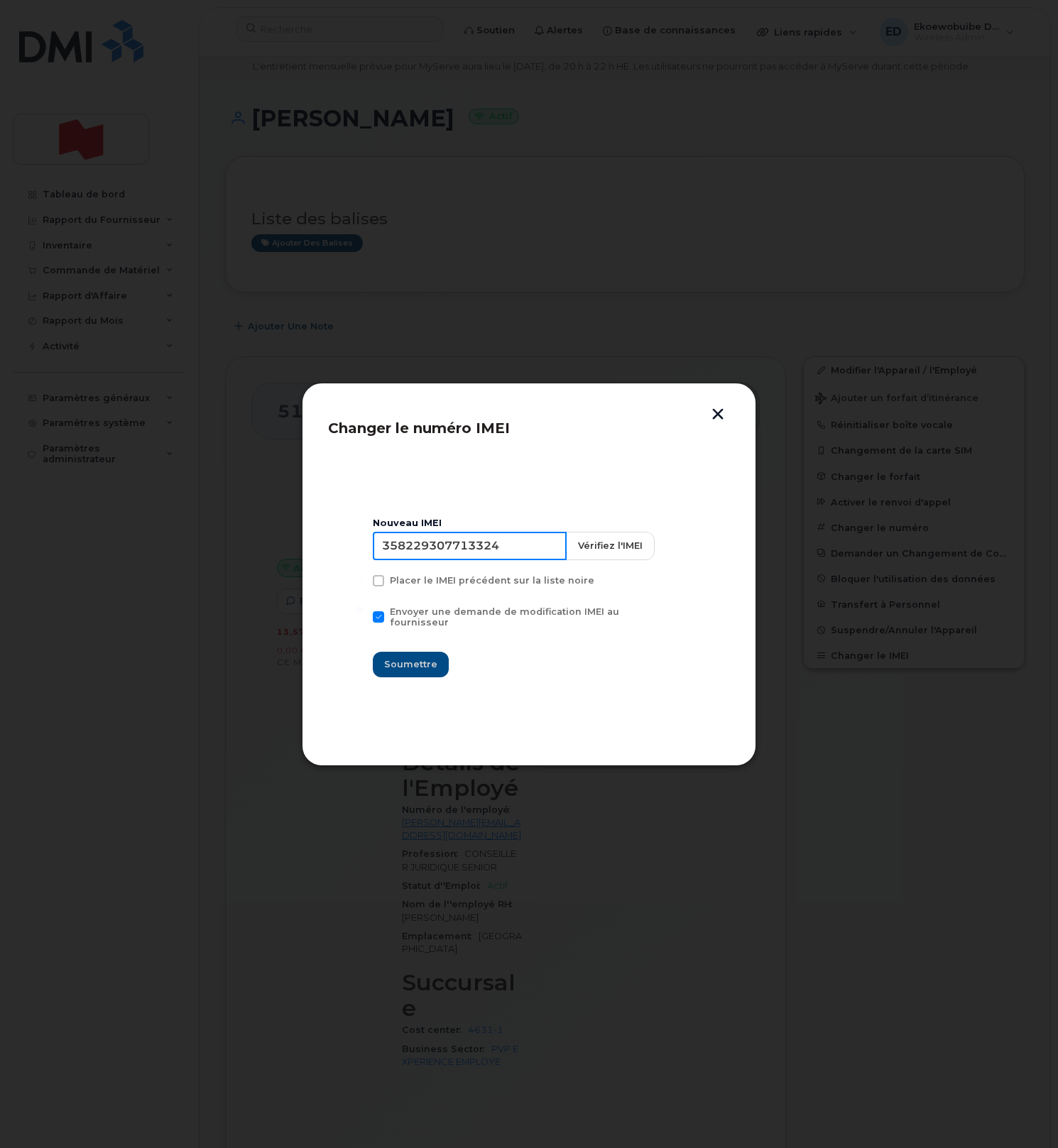
click at [434, 551] on input "358229307713324" at bounding box center [470, 545] width 194 height 28
click at [422, 561] on input at bounding box center [470, 545] width 194 height 28
paste input "357528394533789"
type input "357528394533789"
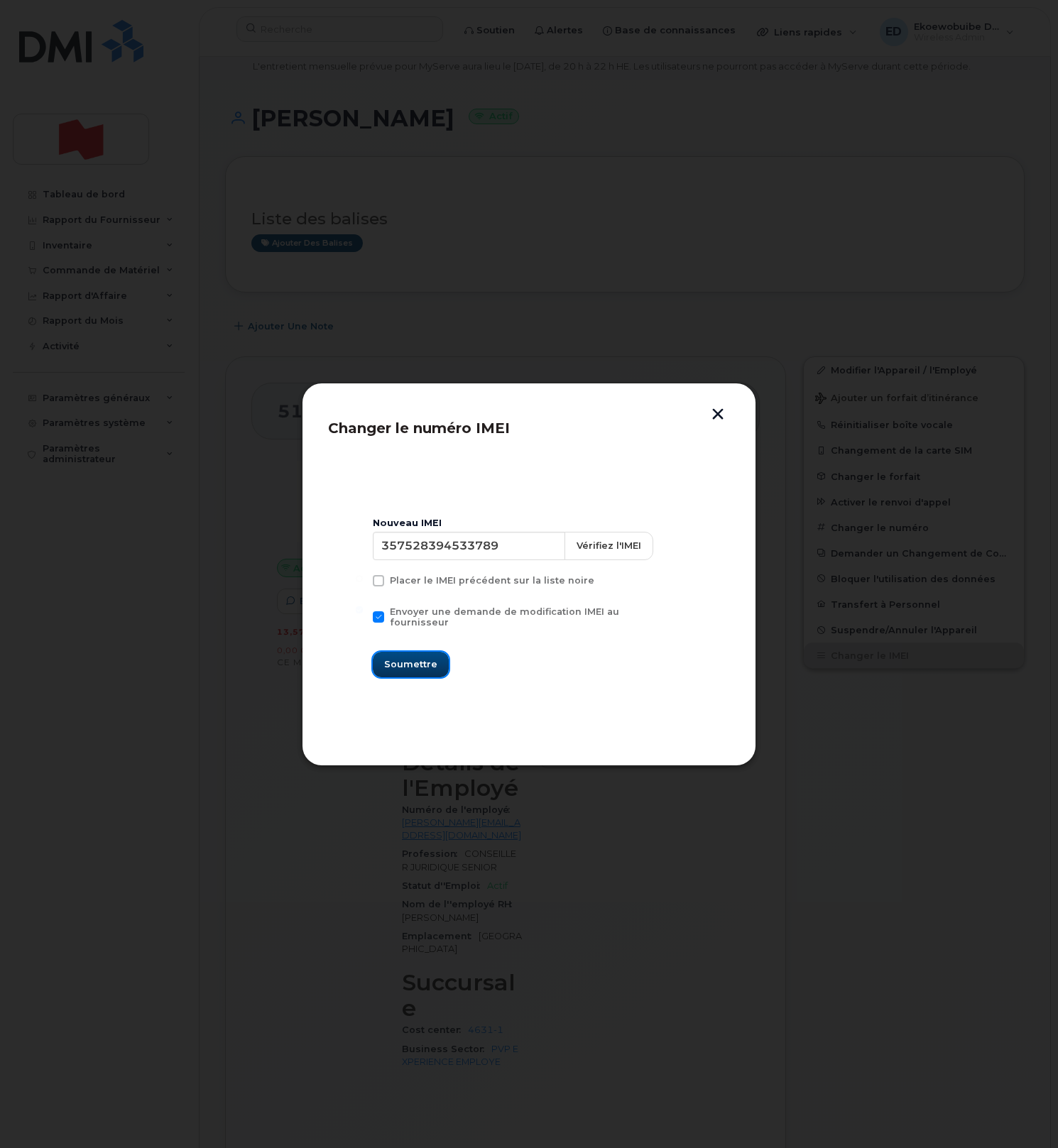
click at [415, 659] on span "Soumettre" at bounding box center [411, 664] width 53 height 14
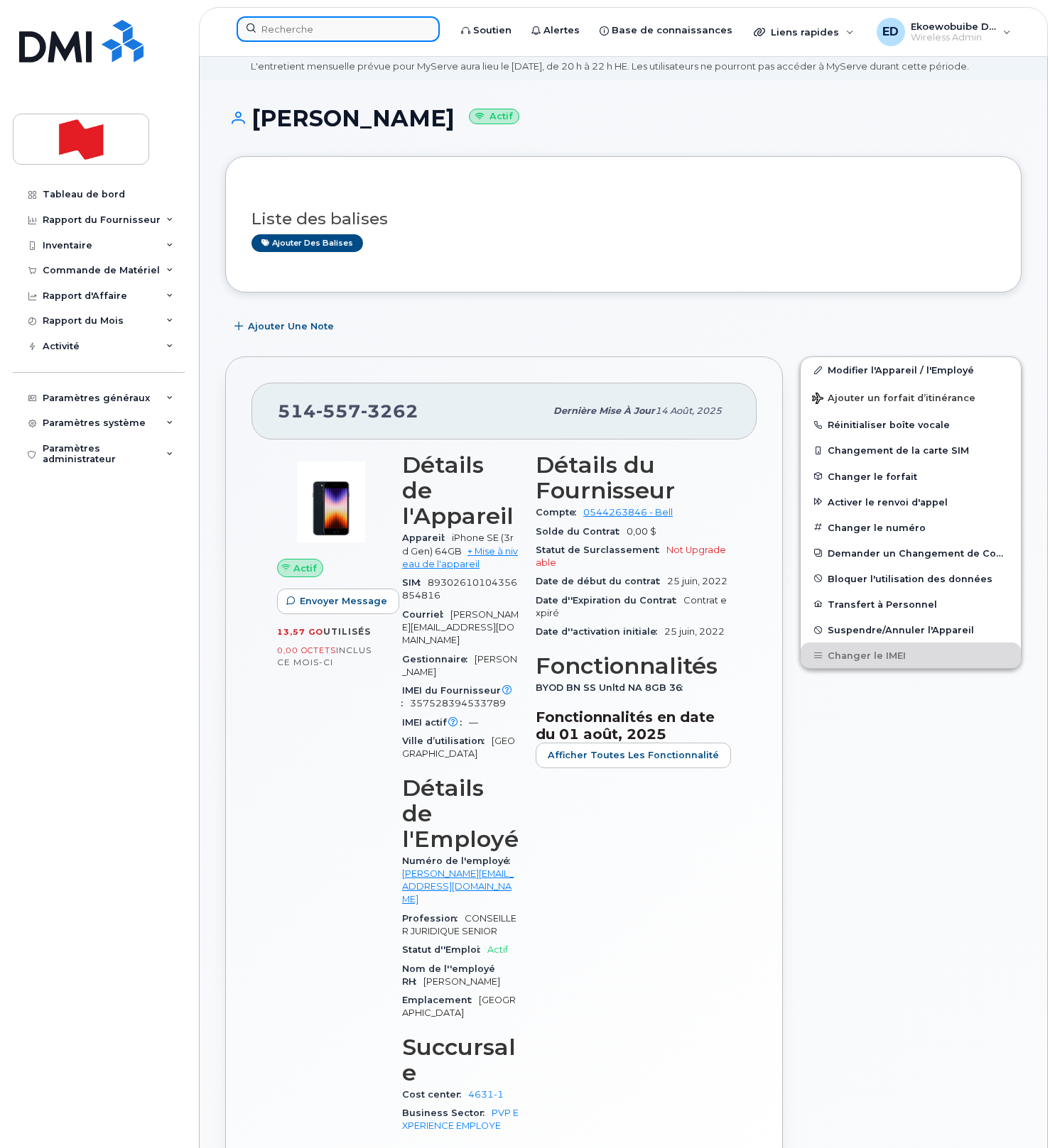
click at [368, 33] on input at bounding box center [339, 29] width 203 height 26
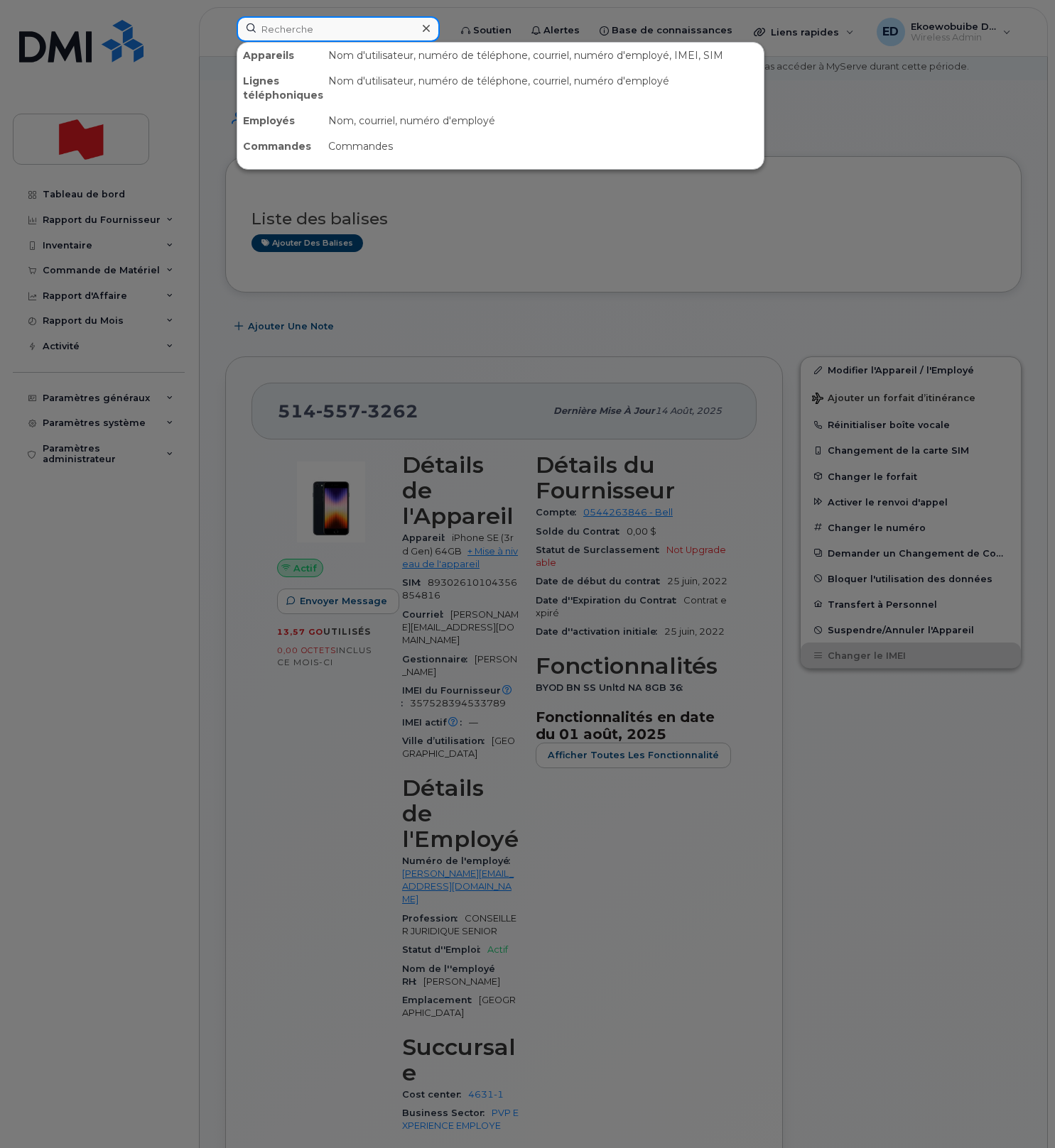
paste input "357528394533789"
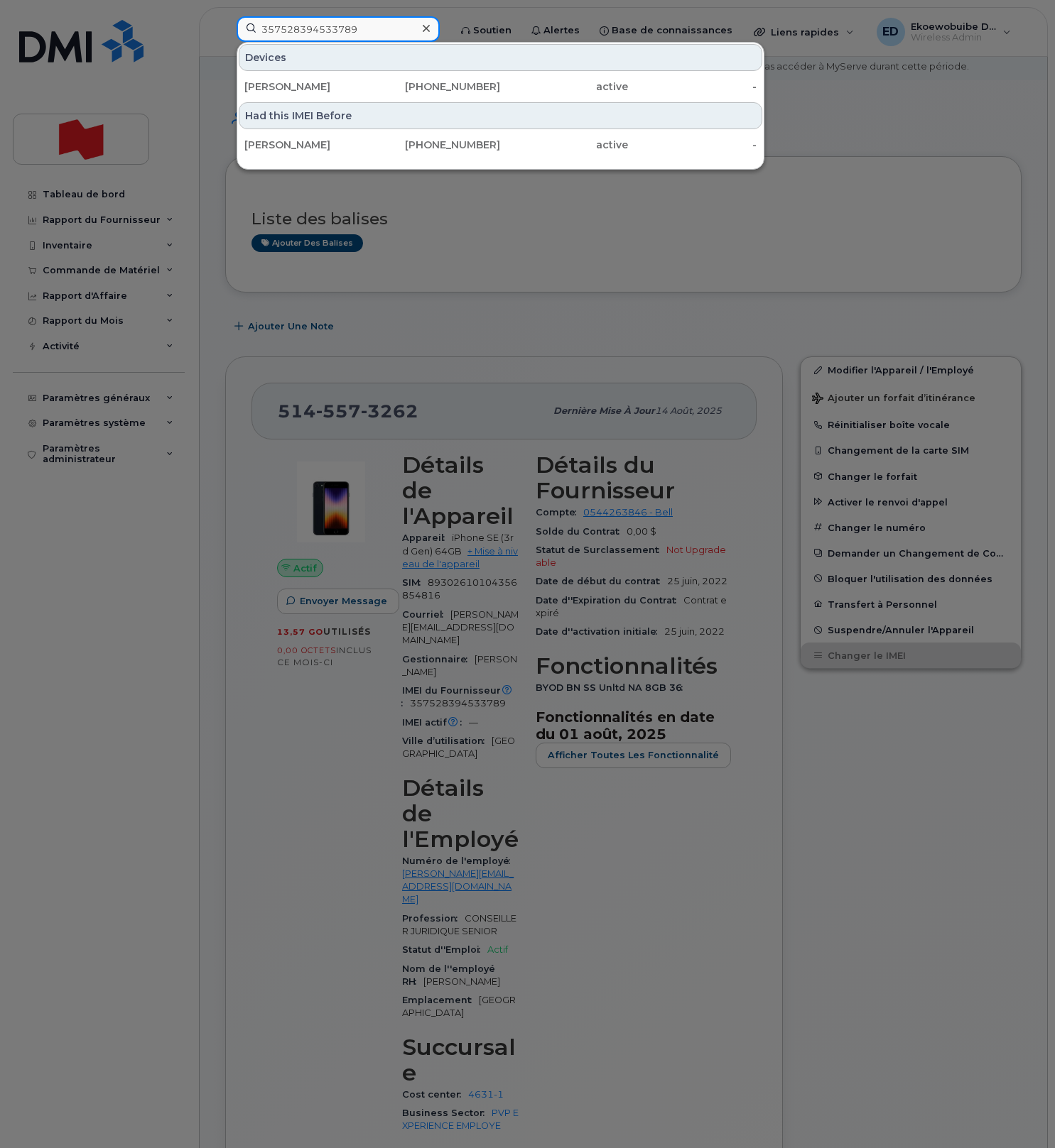
type input "357528394533789"
click at [433, 25] on div at bounding box center [426, 29] width 21 height 21
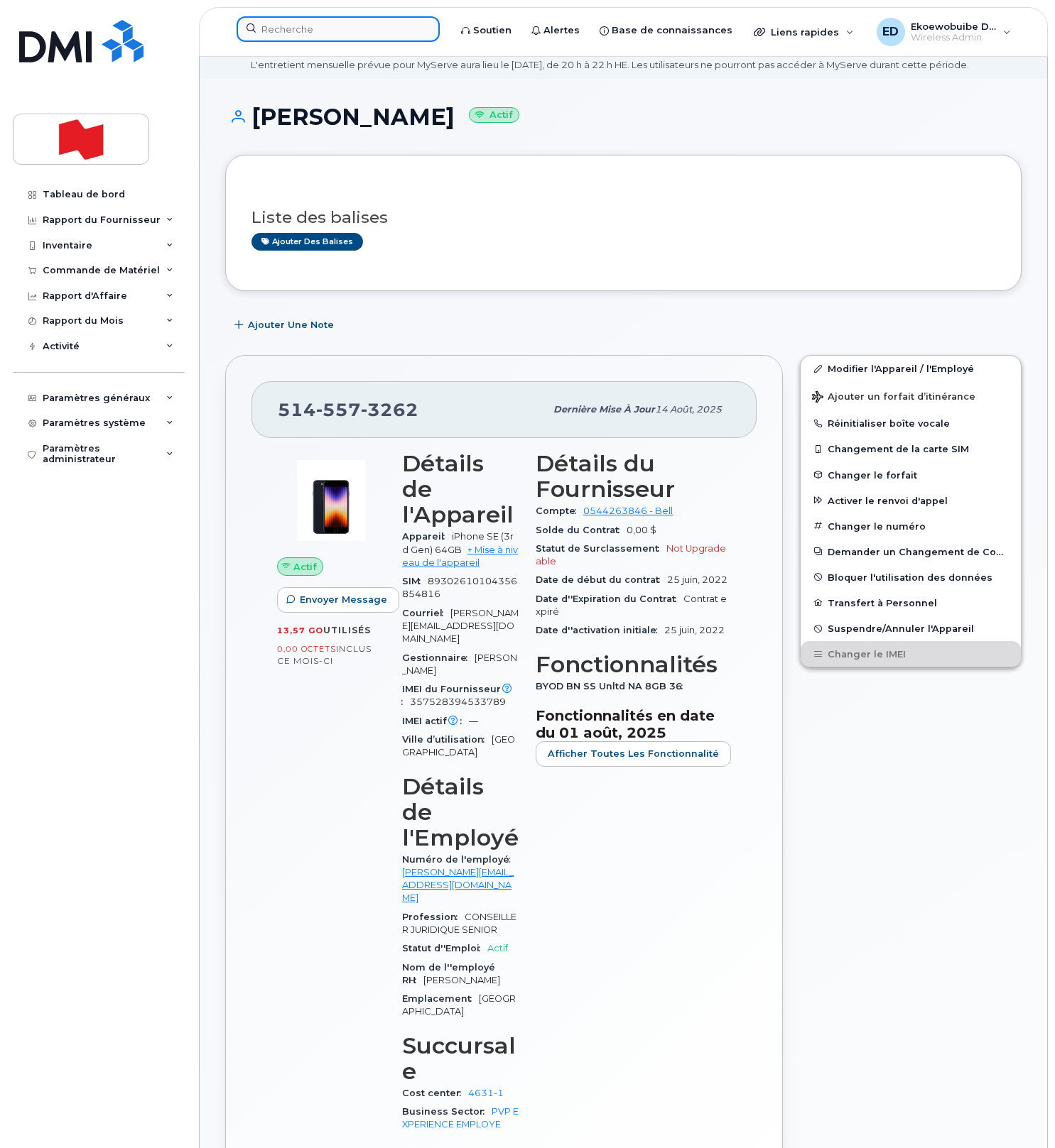
click at [434, 27] on div at bounding box center [339, 29] width 203 height 26
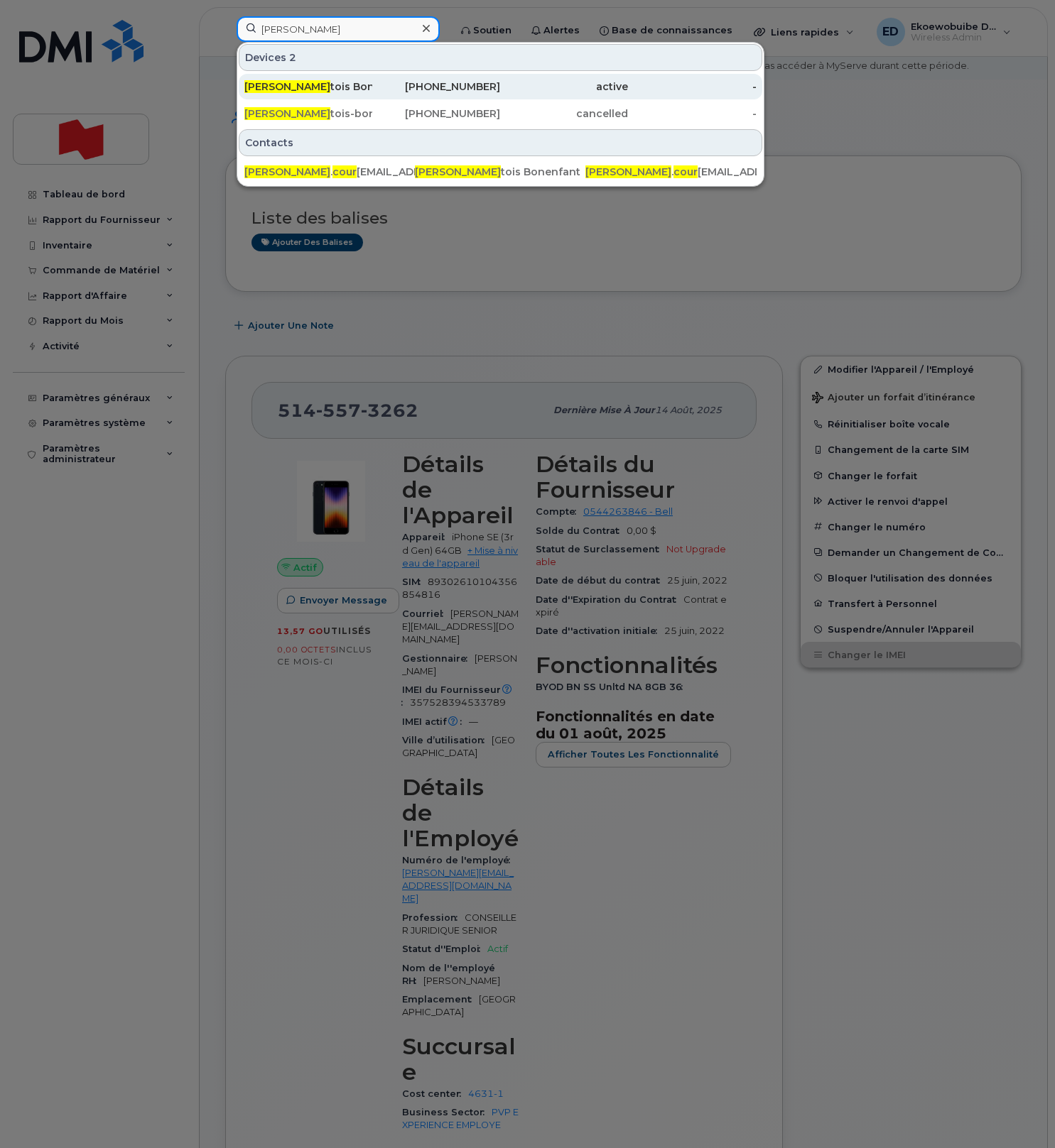
type input "vincent cour"
click at [322, 84] on div "Vincent Cour tois Bonenfant" at bounding box center [308, 87] width 128 height 15
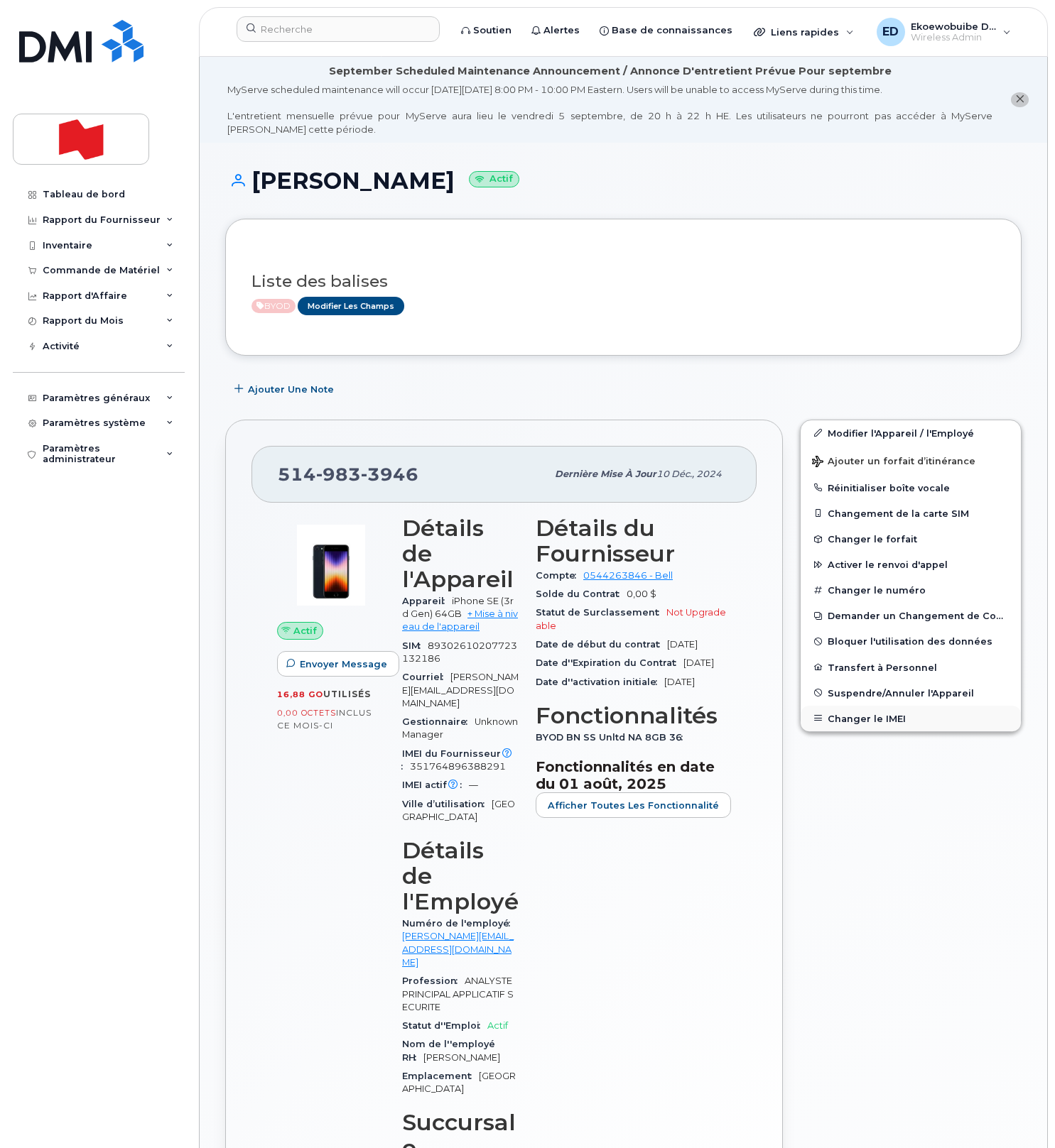
click at [868, 719] on button "Changer le IMEI" at bounding box center [910, 719] width 220 height 26
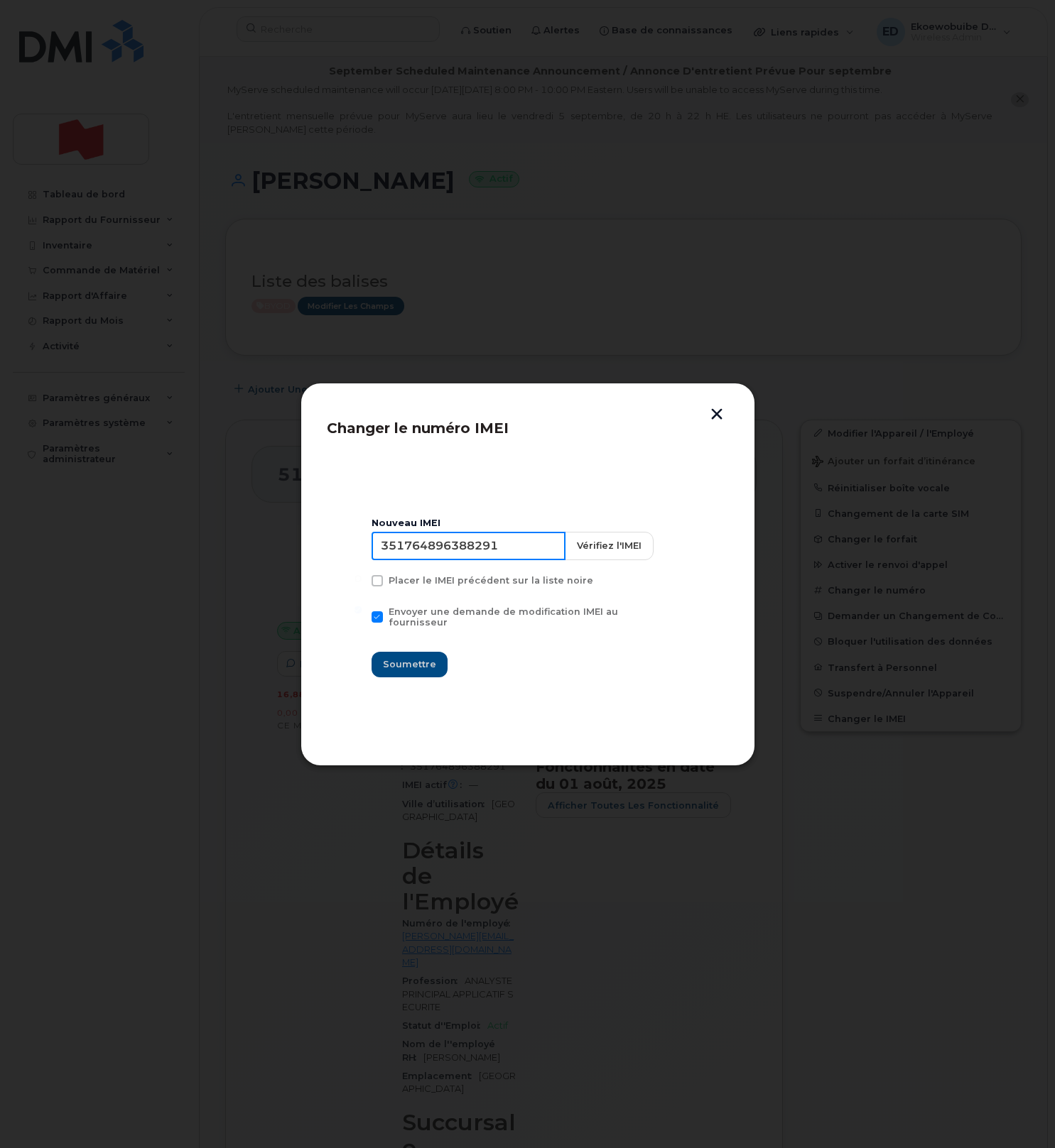
click at [463, 553] on input "351764896388291" at bounding box center [468, 545] width 194 height 28
click at [467, 557] on input "351764896388291" at bounding box center [468, 545] width 194 height 28
type input "350829591690209"
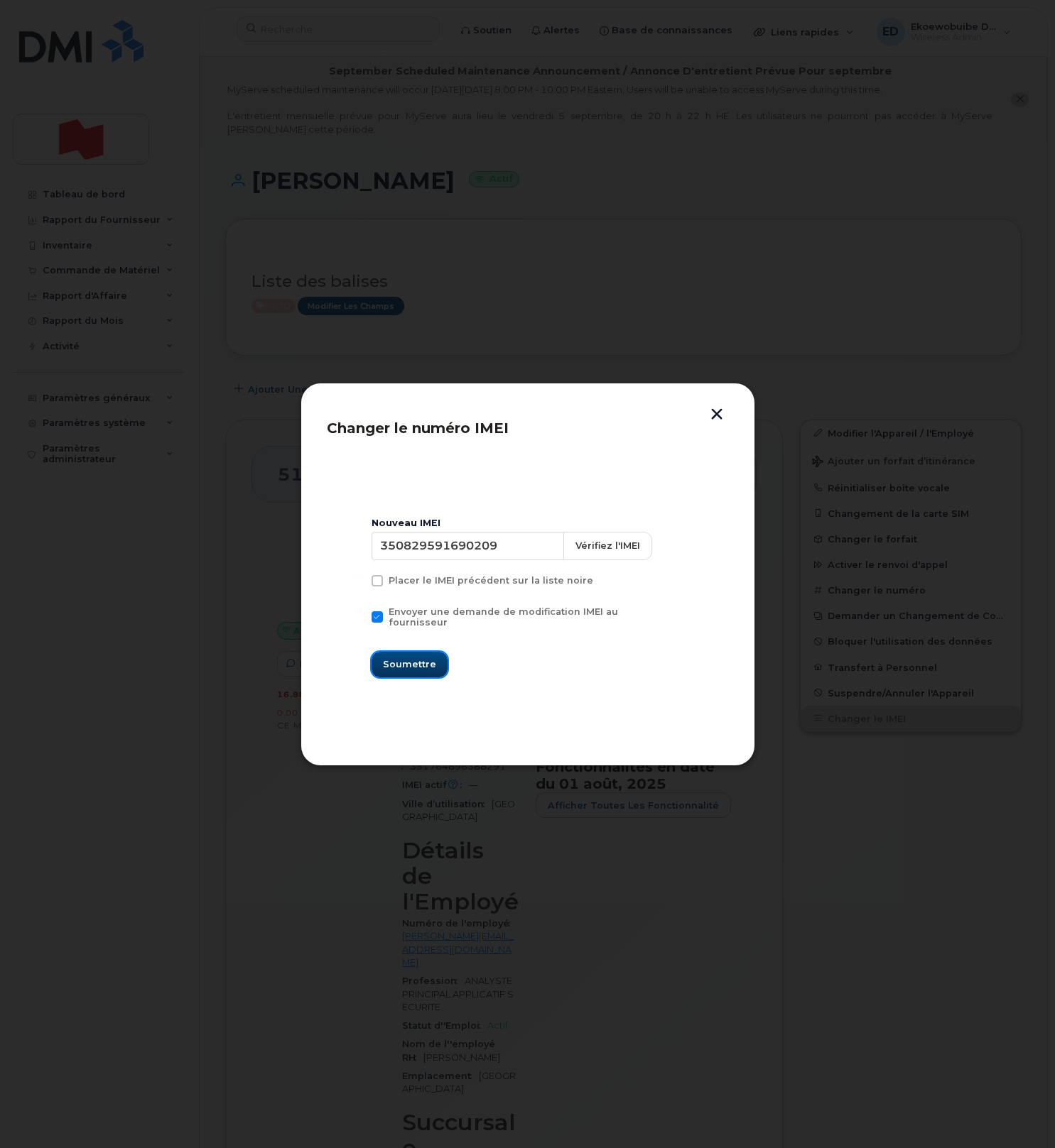
click at [406, 657] on span "Soumettre" at bounding box center [409, 664] width 53 height 14
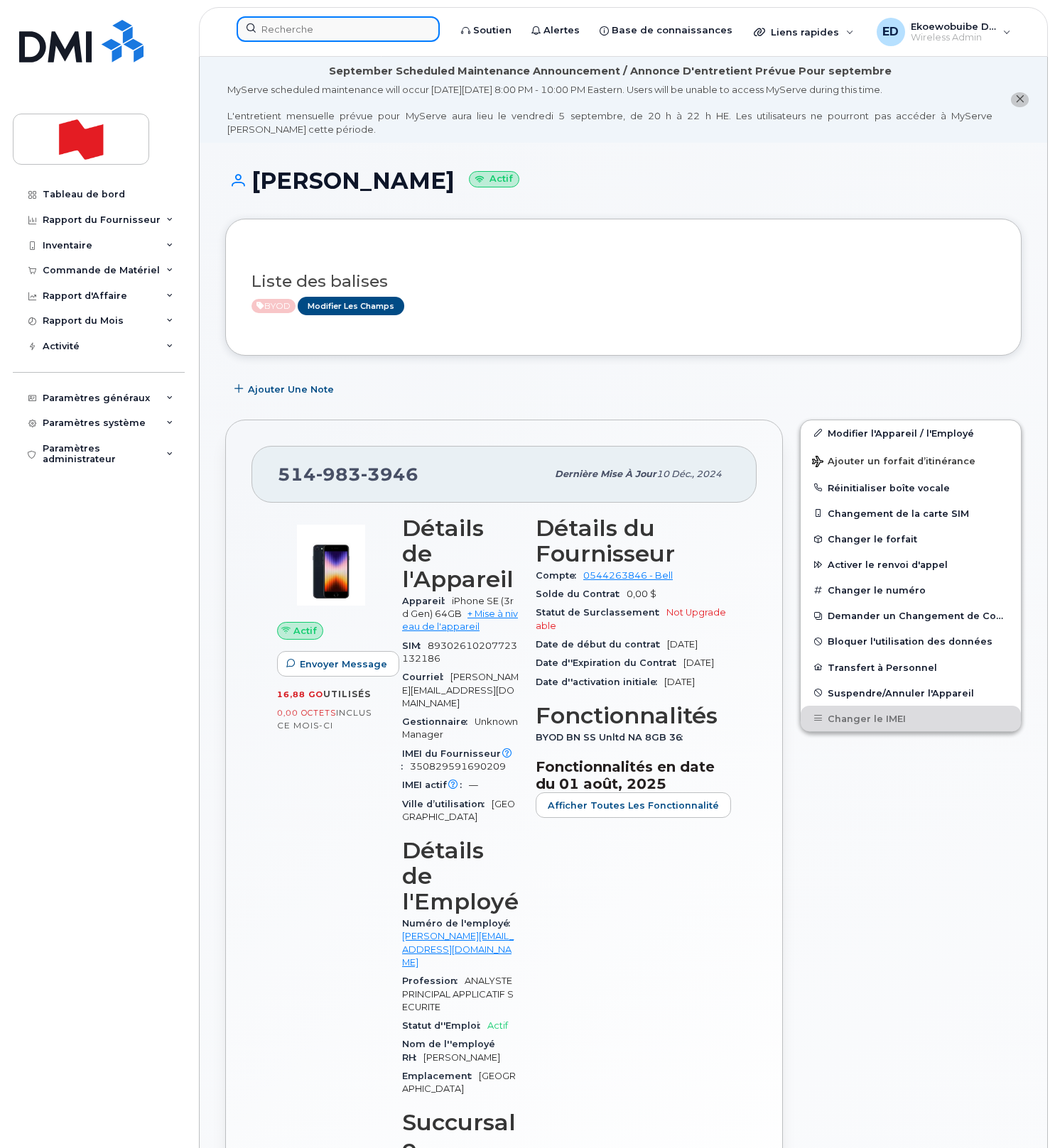
click at [288, 35] on input at bounding box center [339, 29] width 203 height 26
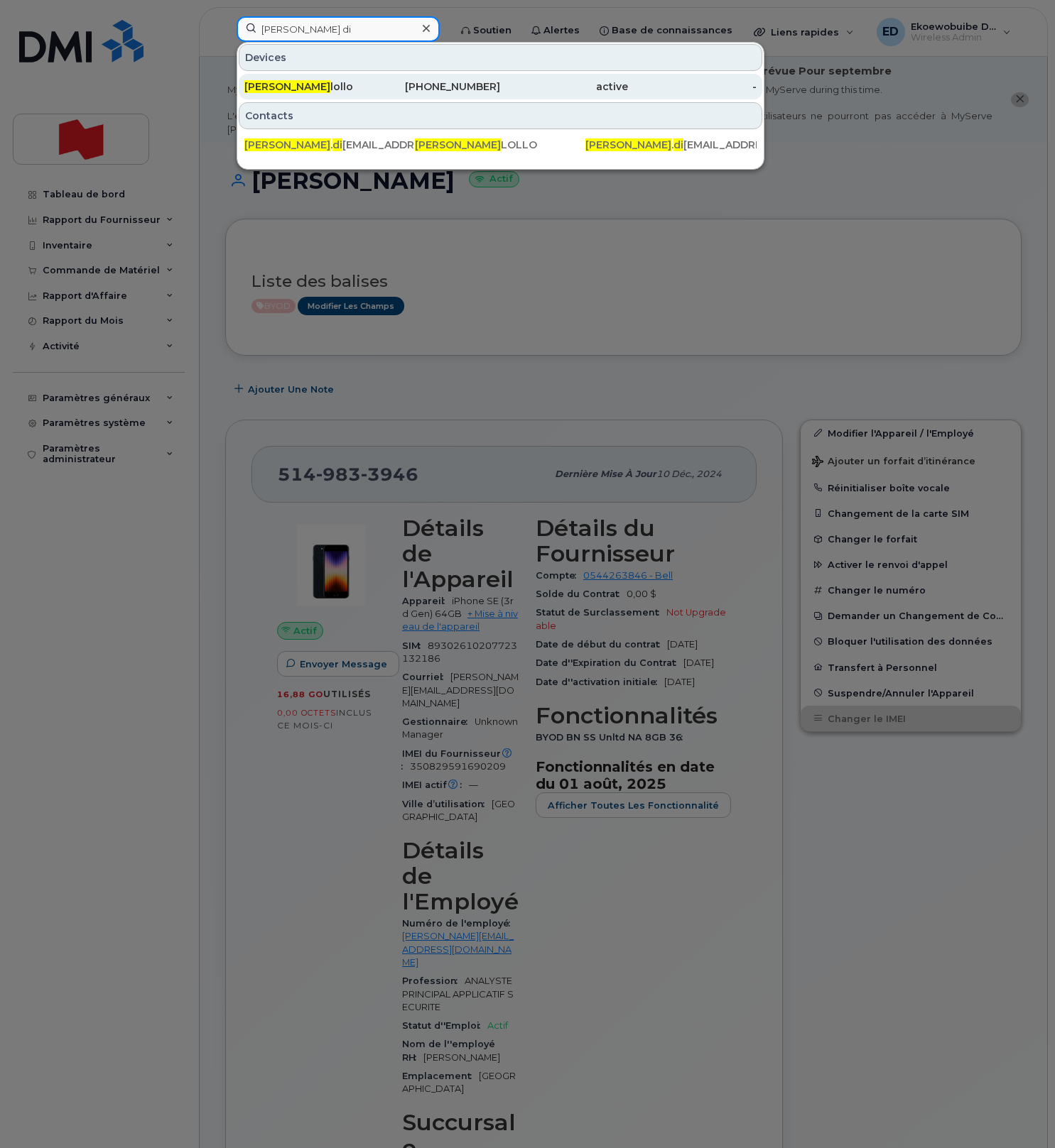
type input "angela di"
click at [310, 93] on div "Angela Di lollo" at bounding box center [308, 87] width 128 height 15
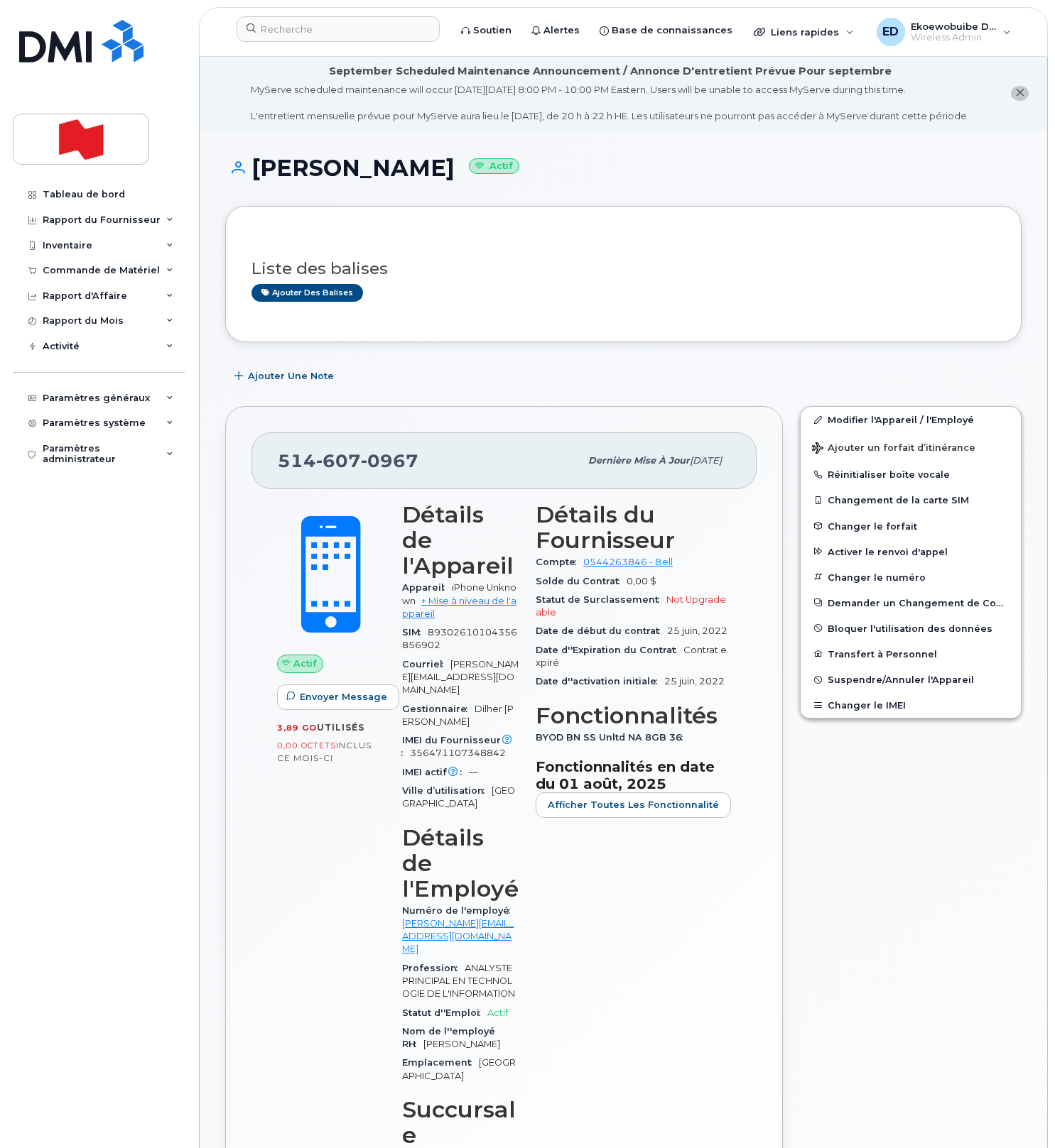
scroll to position [1, 0]
click at [841, 717] on button "Changer le IMEI" at bounding box center [910, 705] width 220 height 26
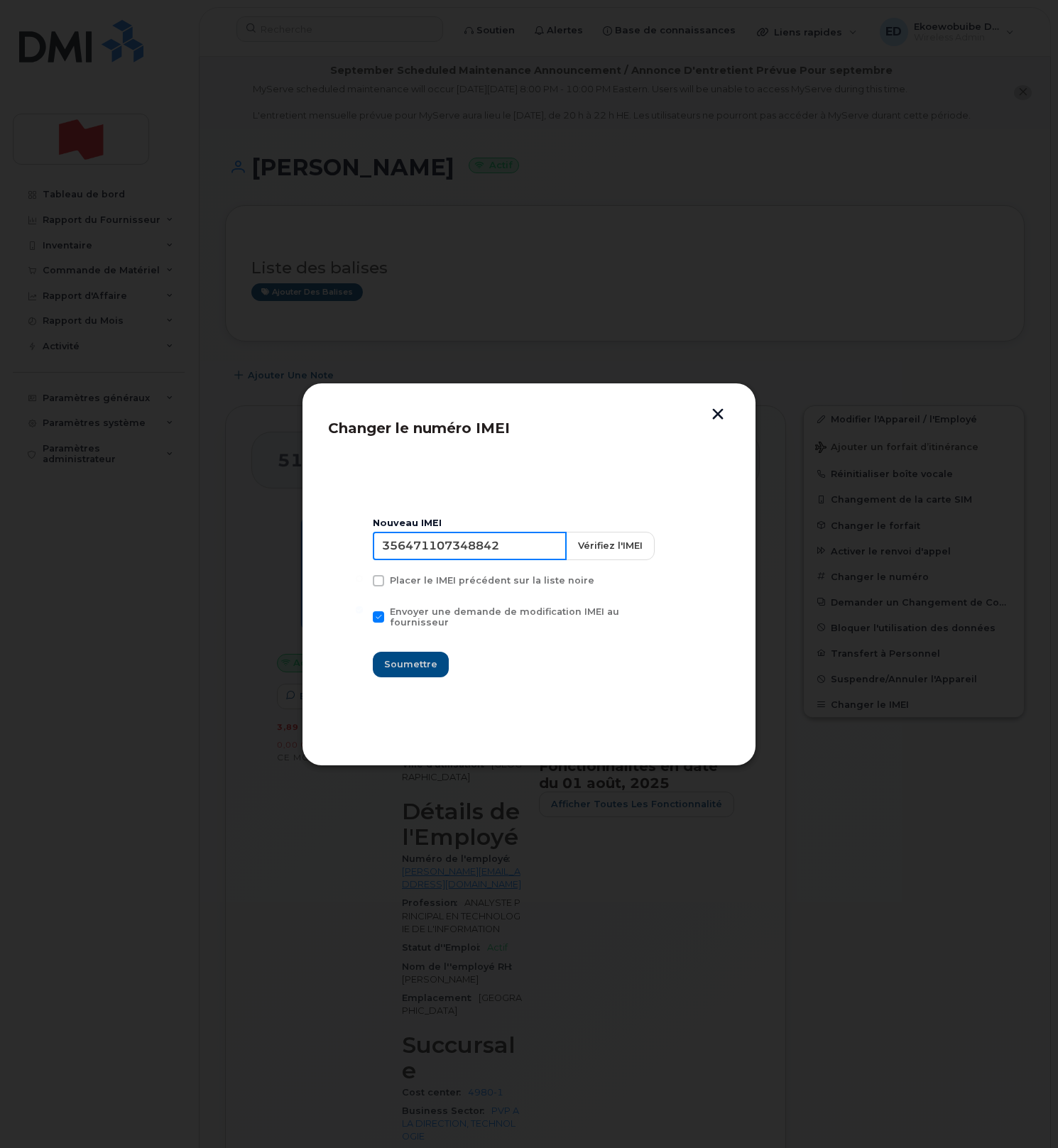
click at [477, 557] on input "356471107348842" at bounding box center [470, 545] width 194 height 28
click at [449, 545] on input "356471107348842" at bounding box center [470, 545] width 194 height 28
type input "353927601215681"
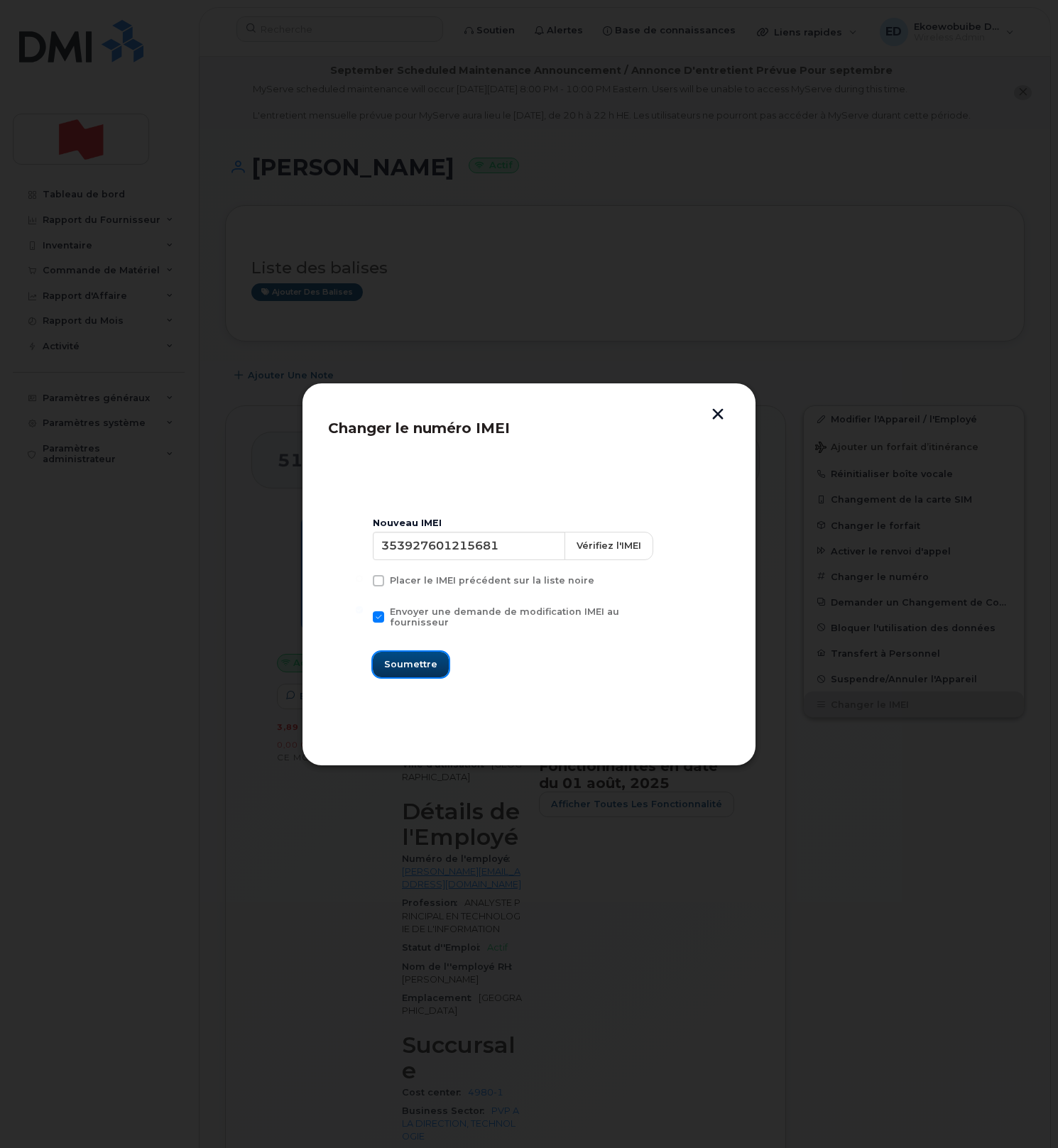
click at [419, 657] on span "Soumettre" at bounding box center [411, 664] width 53 height 14
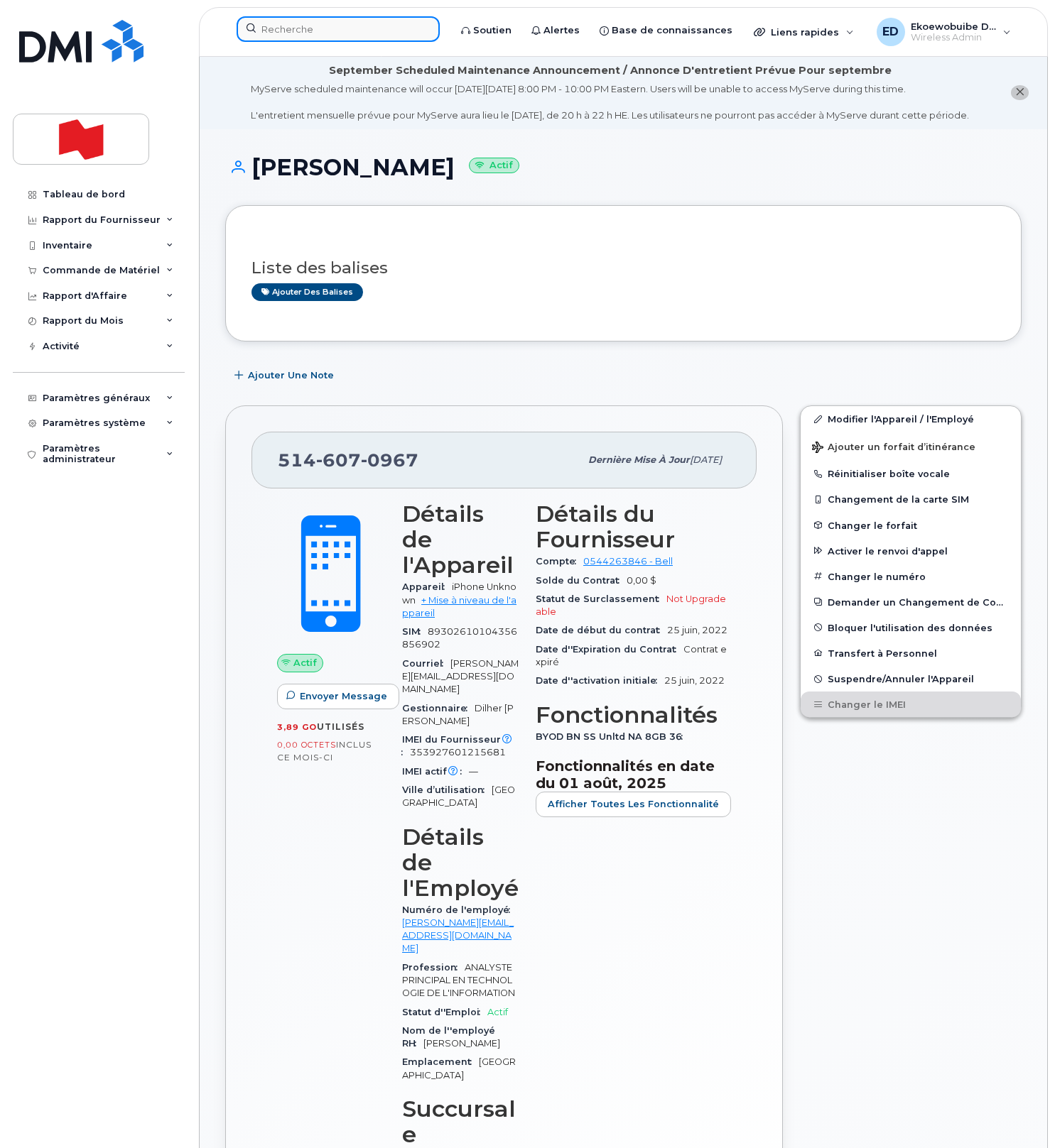
click at [293, 29] on input at bounding box center [339, 29] width 203 height 26
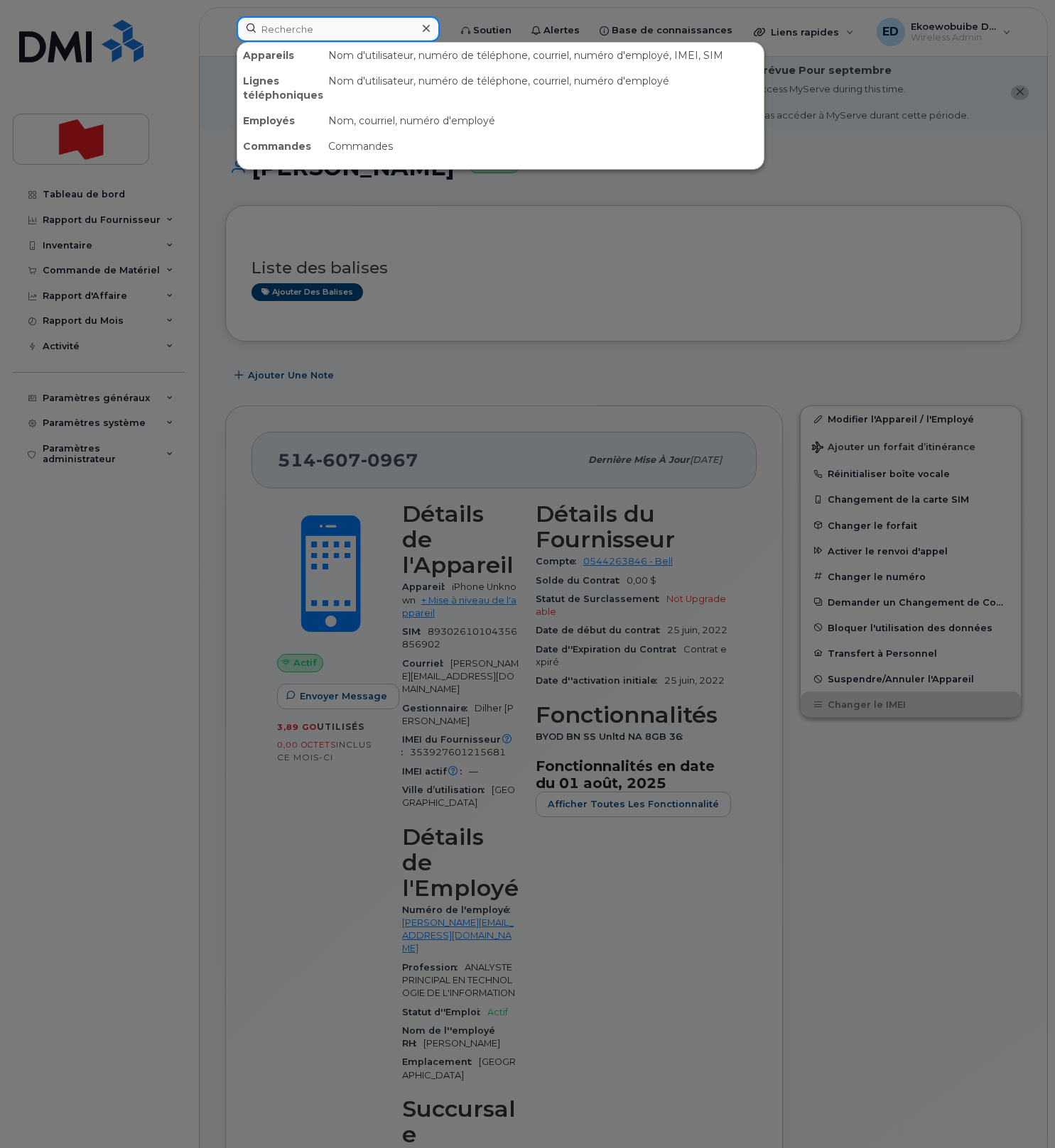
click at [287, 33] on input at bounding box center [339, 29] width 203 height 26
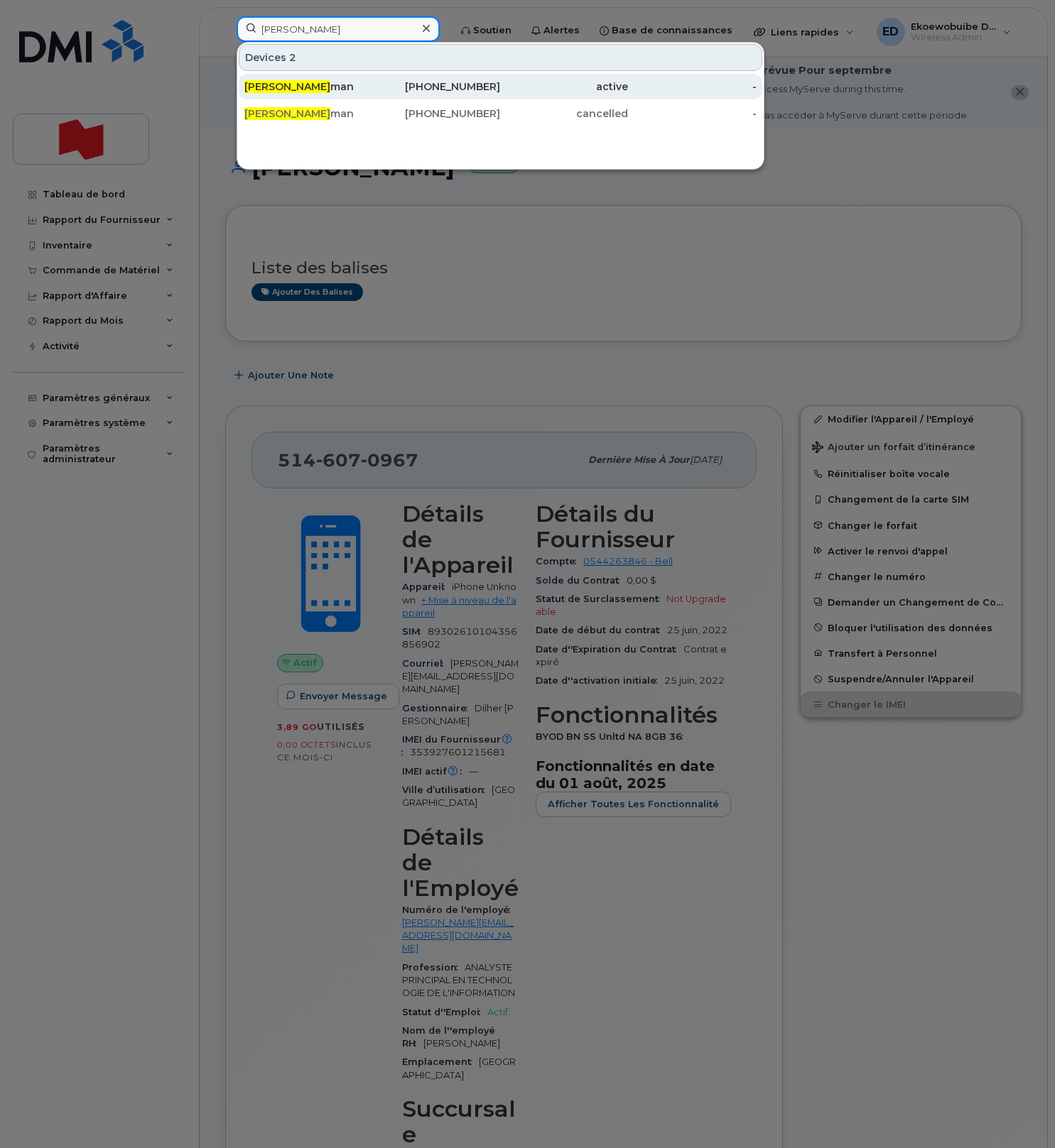
type input "chris free"
click at [283, 83] on span "Chris Free" at bounding box center [287, 87] width 86 height 13
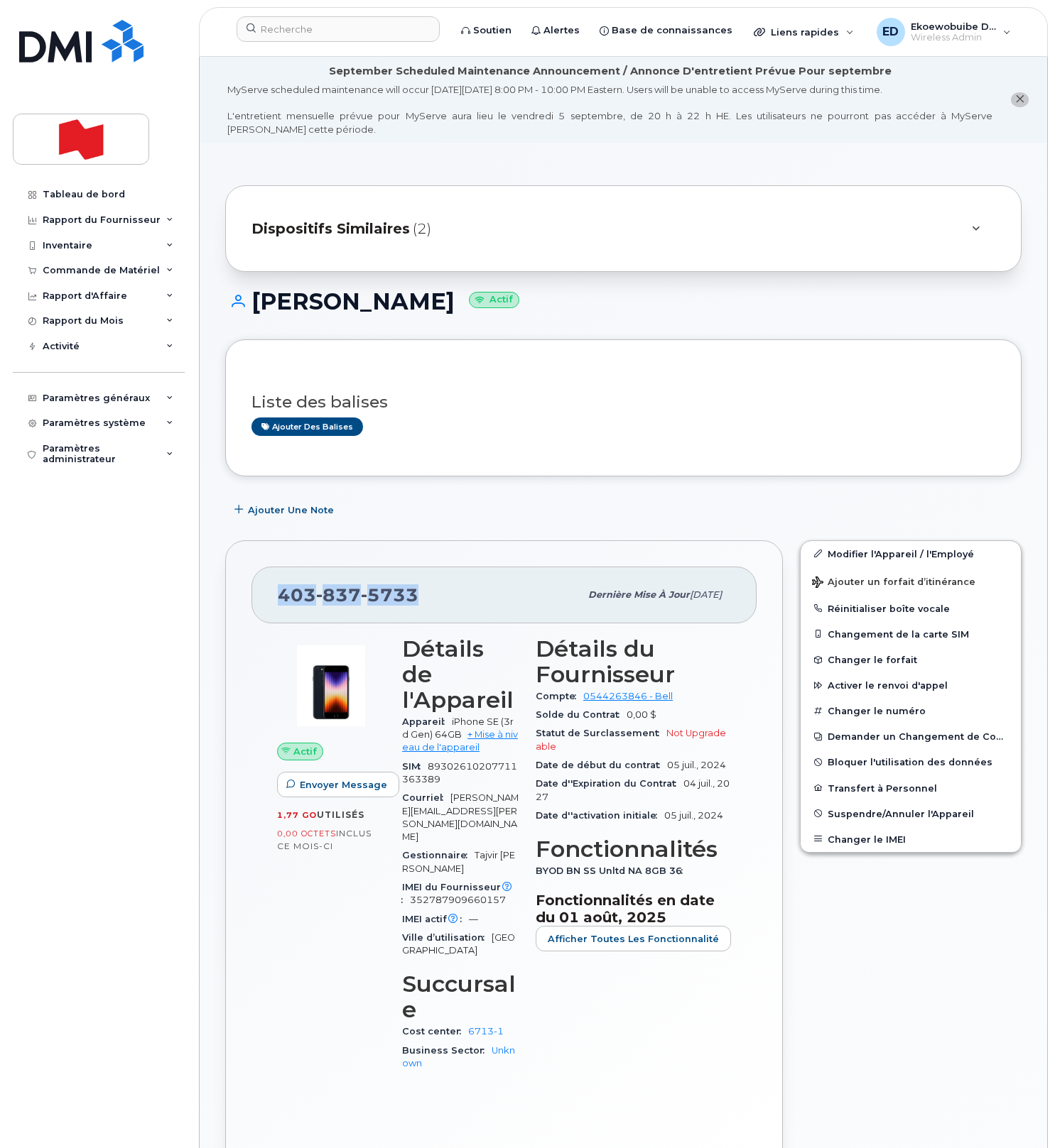
drag, startPoint x: 419, startPoint y: 596, endPoint x: 283, endPoint y: 597, distance: 136.0
click at [283, 597] on div "[PHONE_NUMBER]" at bounding box center [429, 595] width 302 height 30
copy span "[PHONE_NUMBER]"
